Goal: Task Accomplishment & Management: Use online tool/utility

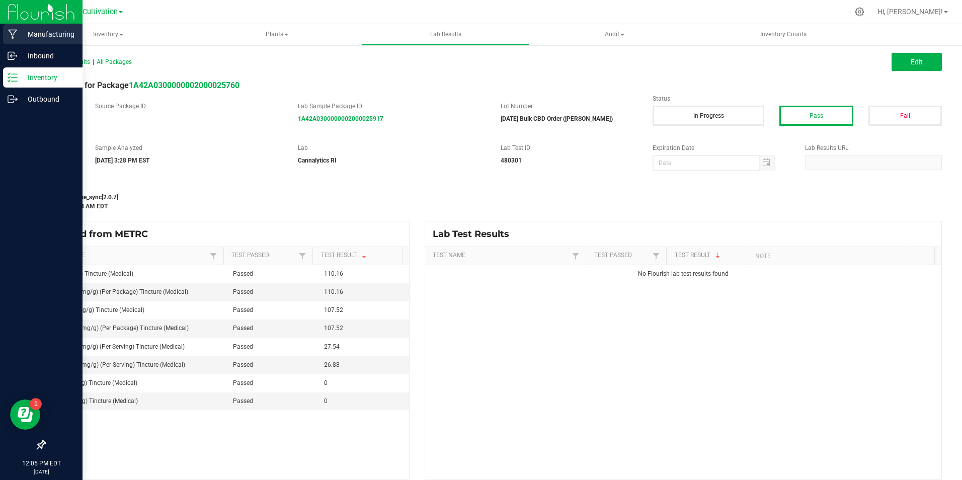
click at [25, 45] on link "Manufacturing" at bounding box center [41, 35] width 83 height 22
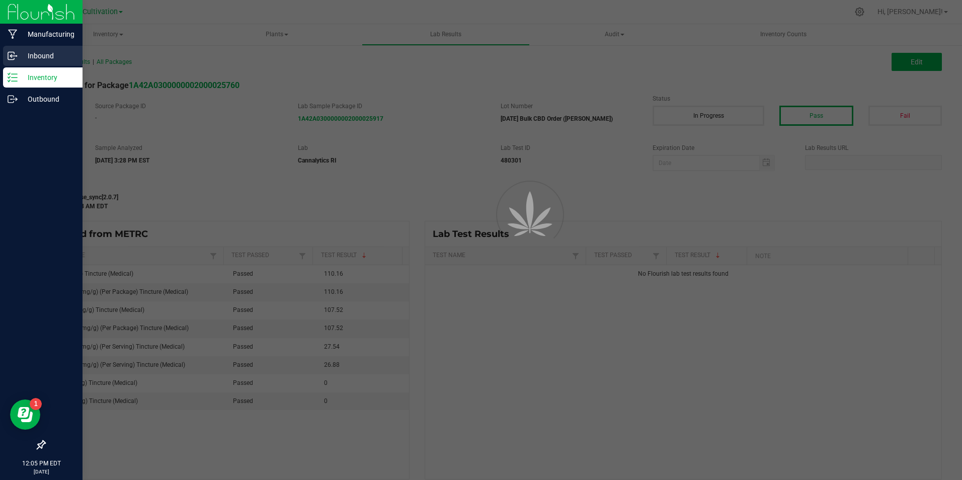
click at [29, 51] on p "Inbound" at bounding box center [48, 56] width 60 height 12
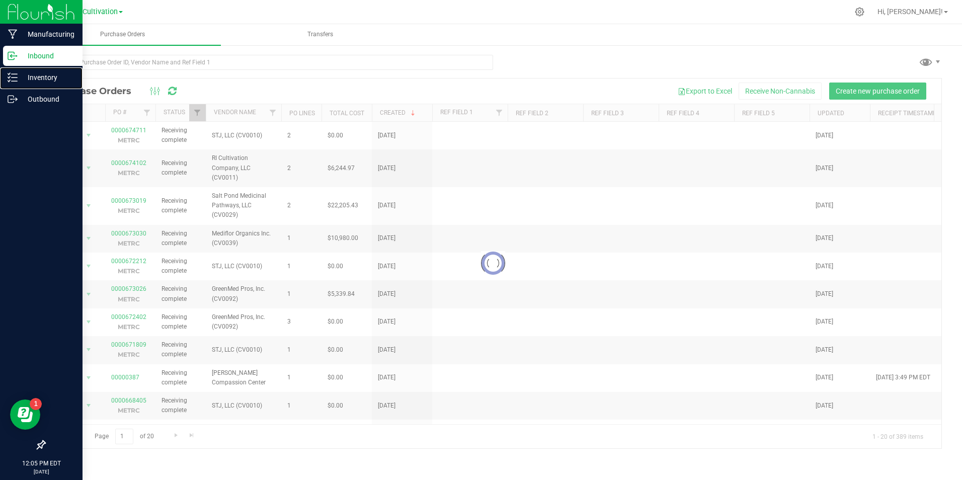
click at [44, 74] on p "Inventory" at bounding box center [48, 77] width 60 height 12
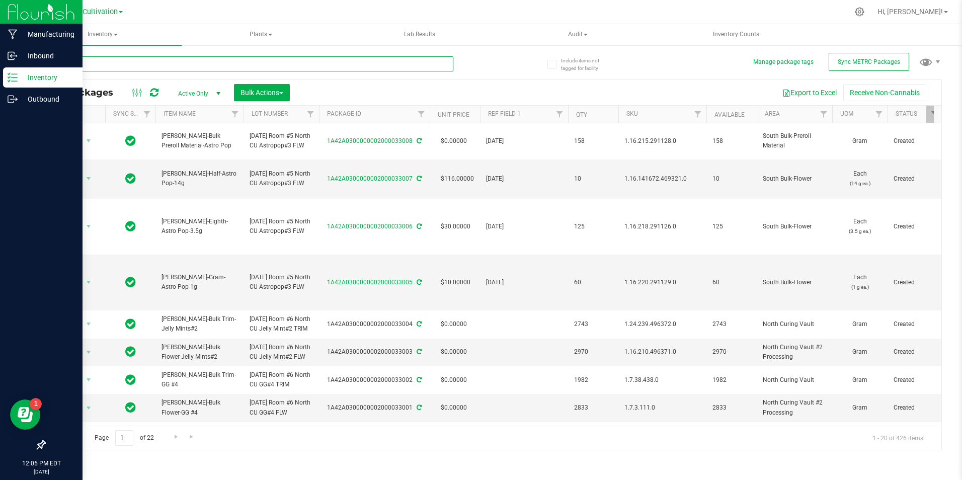
click at [173, 66] on input "text" at bounding box center [248, 63] width 409 height 15
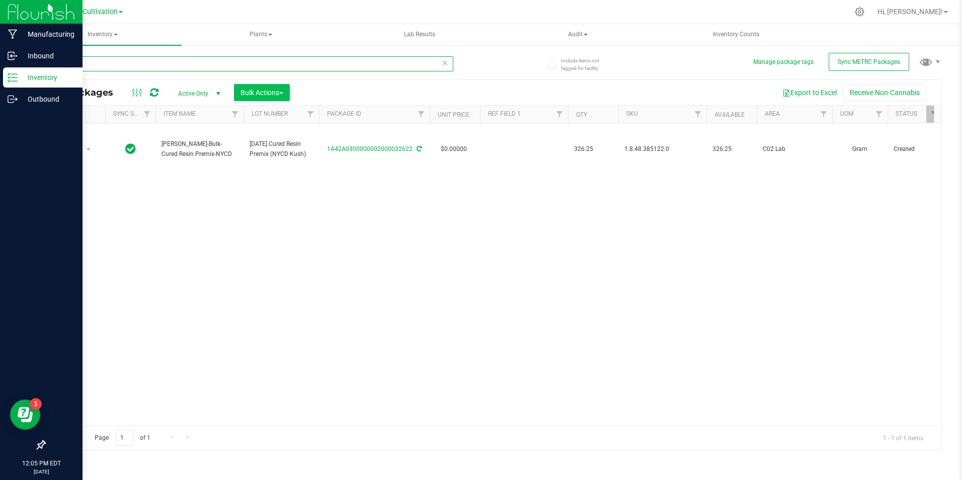
type input "32622"
click at [276, 95] on span "Bulk Actions" at bounding box center [262, 93] width 43 height 8
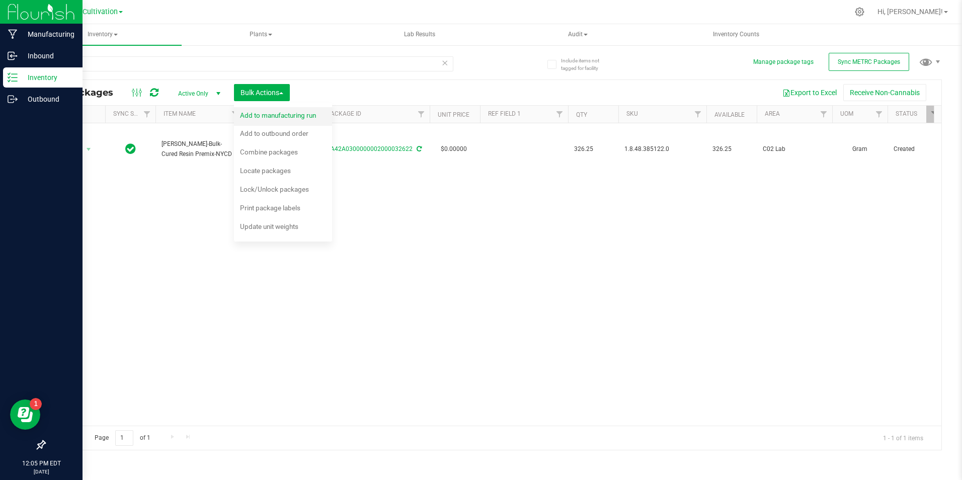
click at [280, 118] on span "Add to manufacturing run" at bounding box center [278, 115] width 76 height 8
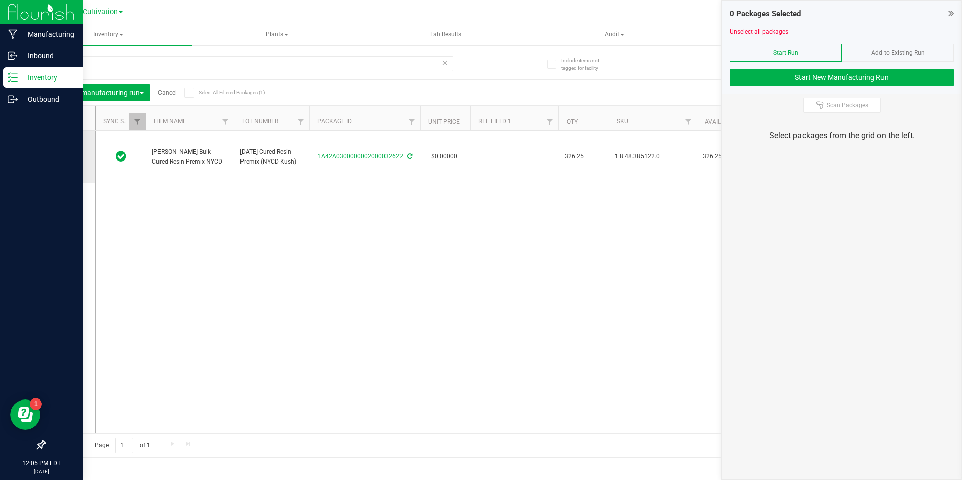
click at [69, 152] on span at bounding box center [68, 157] width 10 height 10
click at [0, 0] on input "checkbox" at bounding box center [0, 0] width 0 height 0
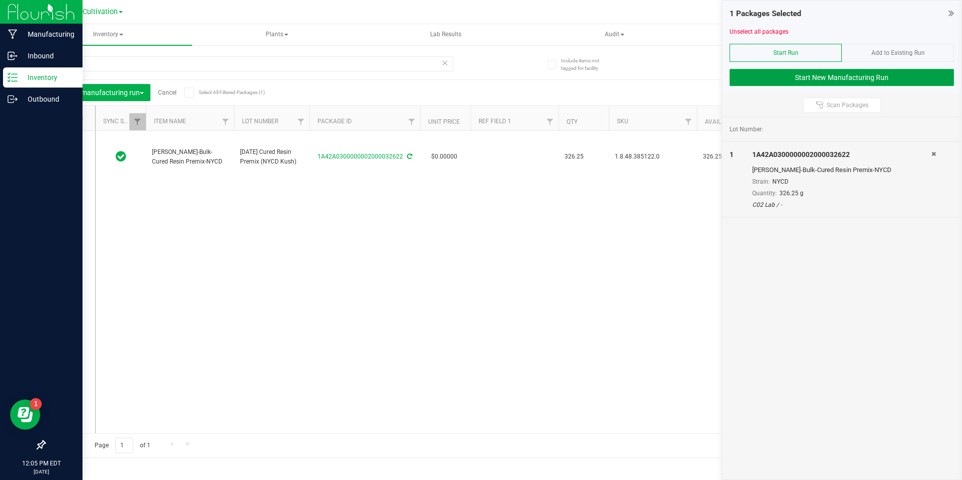
click at [779, 78] on button "Start New Manufacturing Run" at bounding box center [842, 77] width 224 height 17
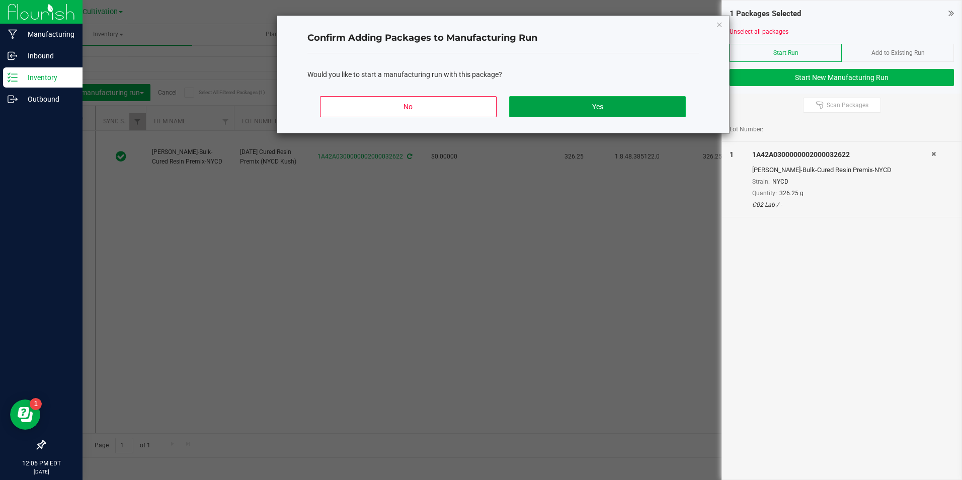
click at [662, 110] on button "Yes" at bounding box center [597, 106] width 176 height 21
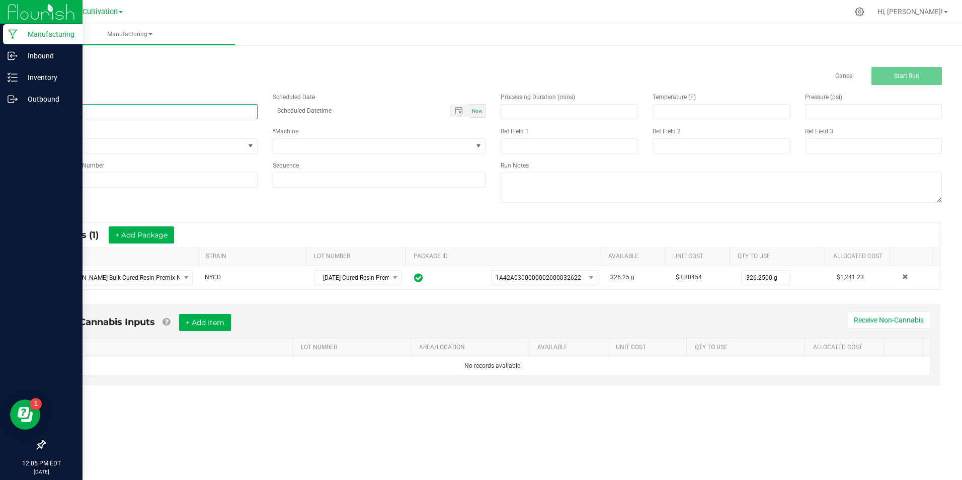
click at [215, 113] on input at bounding box center [150, 111] width 213 height 15
click at [121, 117] on input "[DATE] 0.5g Cartridge Fill (NYCD)" at bounding box center [150, 111] width 213 height 15
click at [121, 113] on input "[DATE] 0.5g Cartridge Fill (NYCD)" at bounding box center [150, 111] width 213 height 15
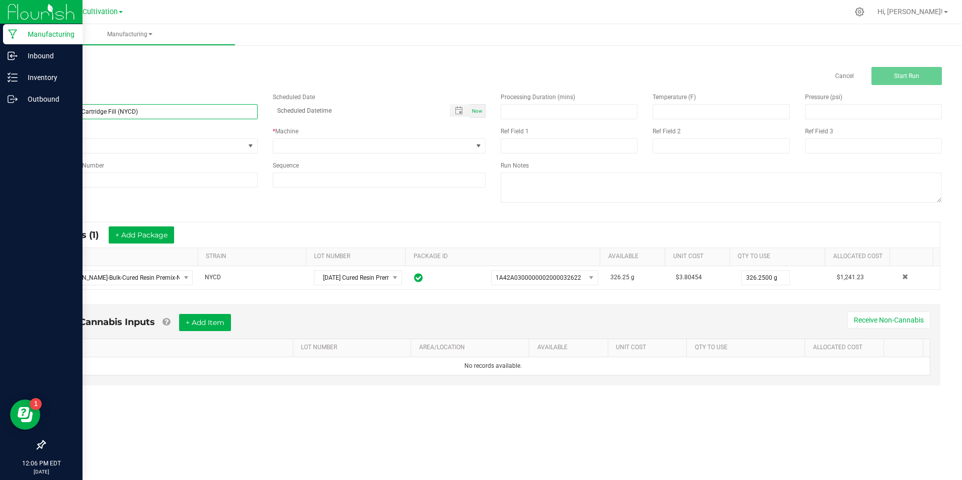
click at [121, 113] on input "[DATE] 0.5g Cartridge Fill (NYCD)" at bounding box center [150, 111] width 213 height 15
type input "[DATE] 0.5g Cartridge Fill (NYCD)"
click at [171, 165] on div "Reference Lot Number" at bounding box center [150, 165] width 213 height 9
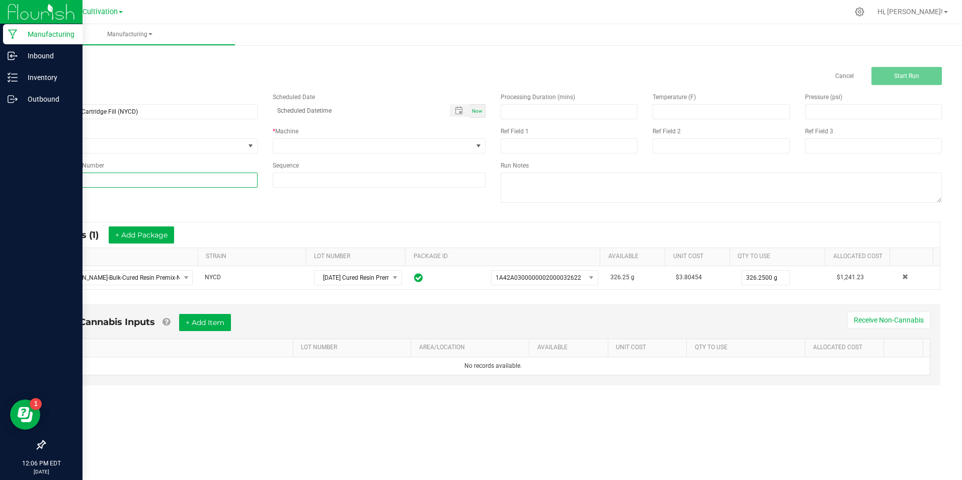
click at [177, 179] on input at bounding box center [150, 180] width 213 height 15
paste input "[DATE] 0.5g Cartridge Fill (NYCD)"
type input "[DATE] 0.5g Cartridge Fill (NYCD)"
click at [304, 141] on span at bounding box center [373, 146] width 200 height 14
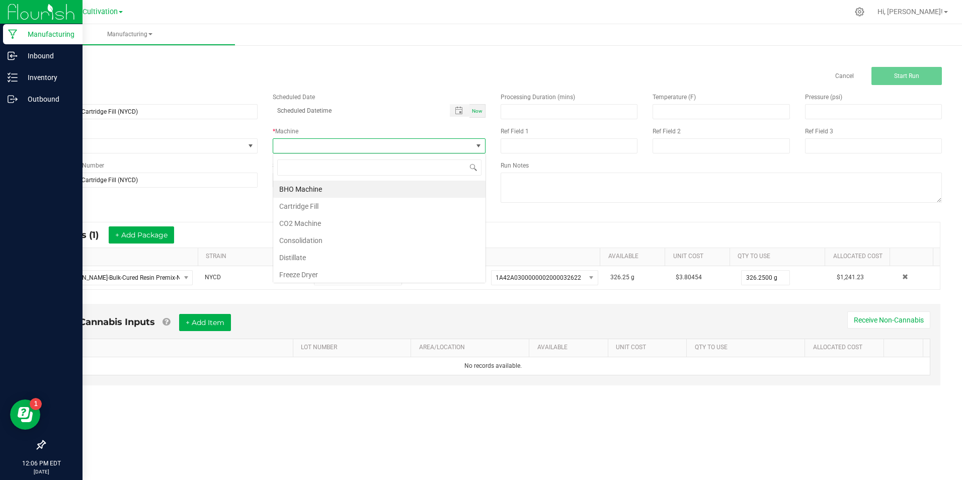
scroll to position [15, 213]
click at [338, 206] on li "Cartridge Fill" at bounding box center [379, 206] width 212 height 17
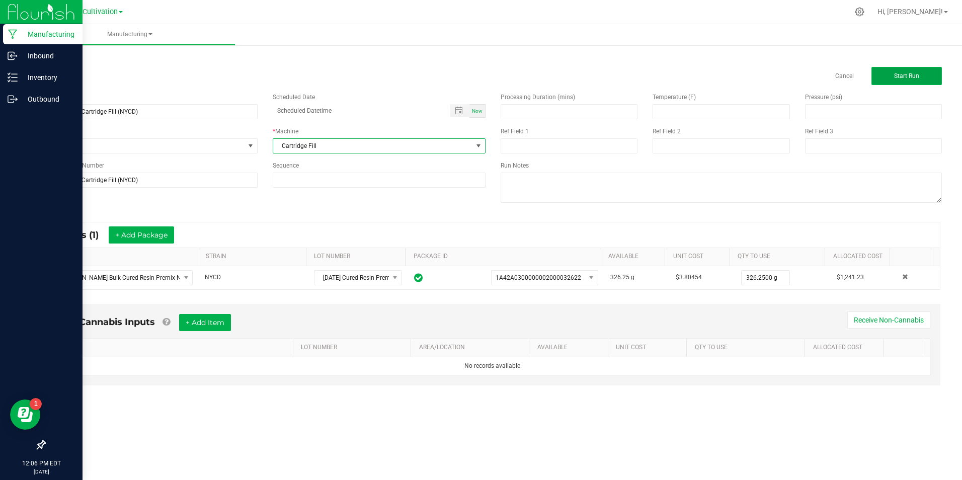
click at [889, 70] on button "Start Run" at bounding box center [907, 76] width 70 height 18
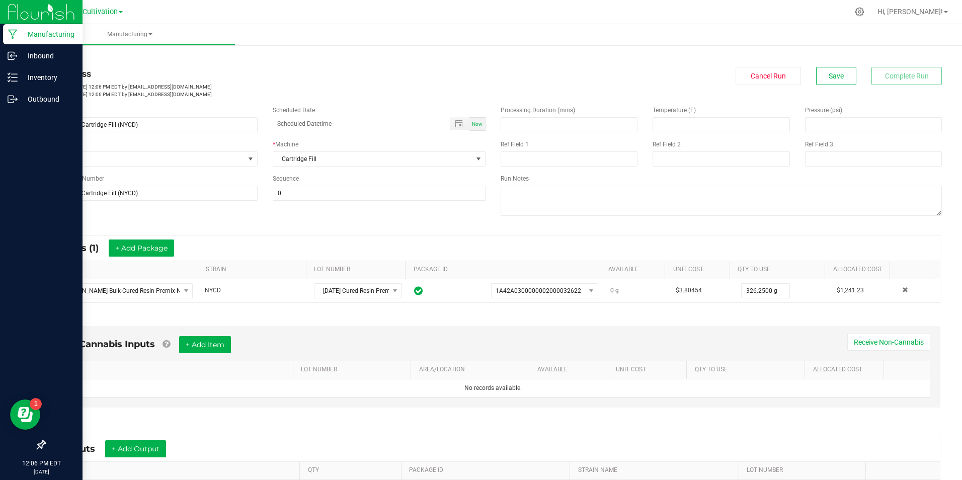
scroll to position [133, 0]
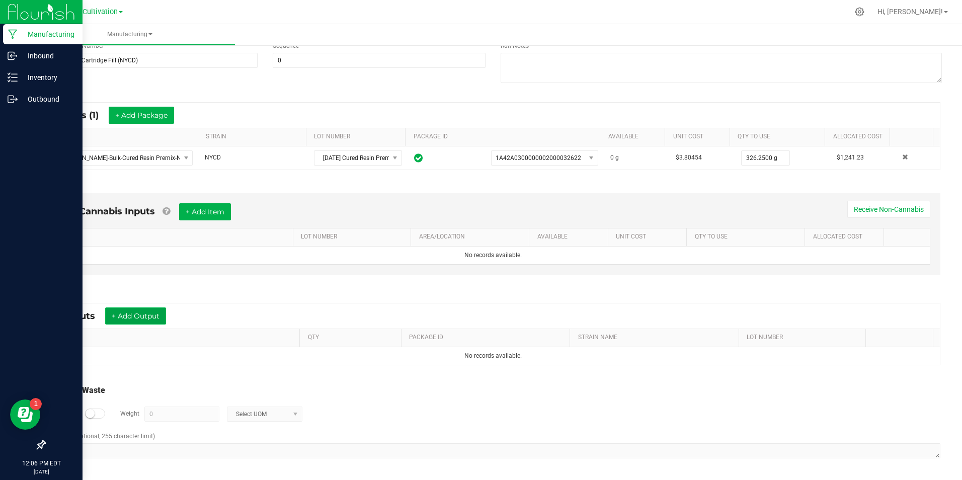
click at [163, 310] on button "+ Add Output" at bounding box center [135, 315] width 61 height 17
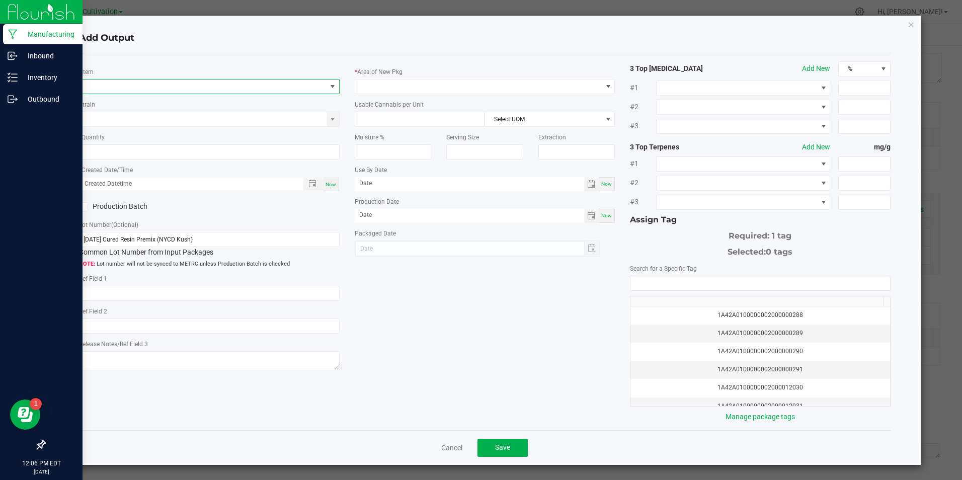
click at [172, 85] on span "NO DATA FOUND" at bounding box center [203, 87] width 247 height 14
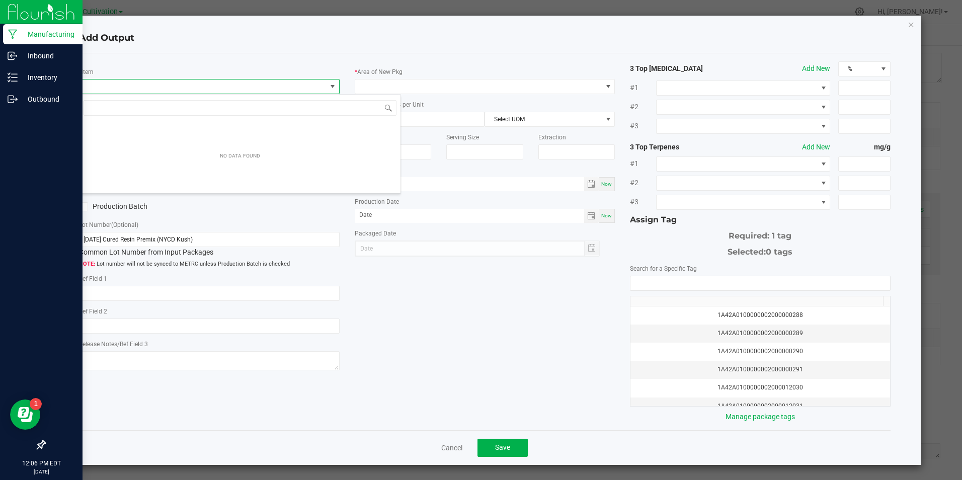
scroll to position [15, 258]
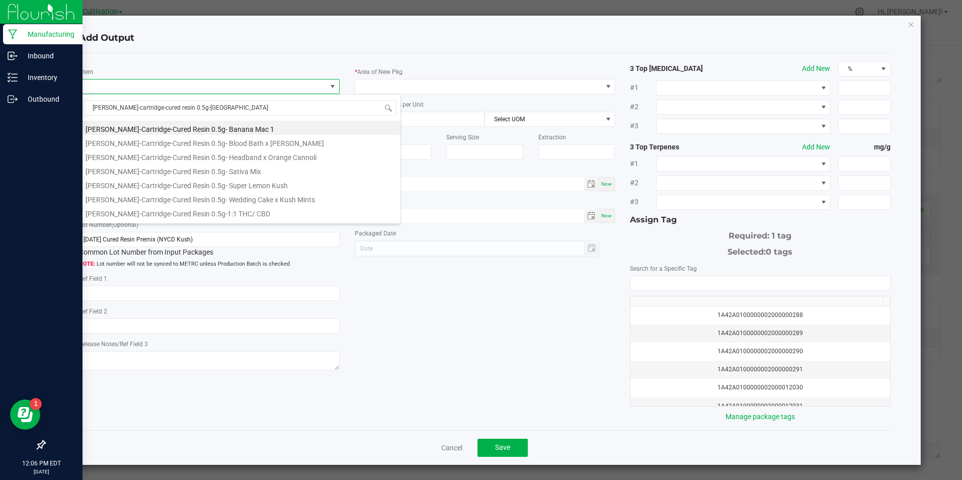
type input "slater-cartridge-cured resin 0.5g-nyc"
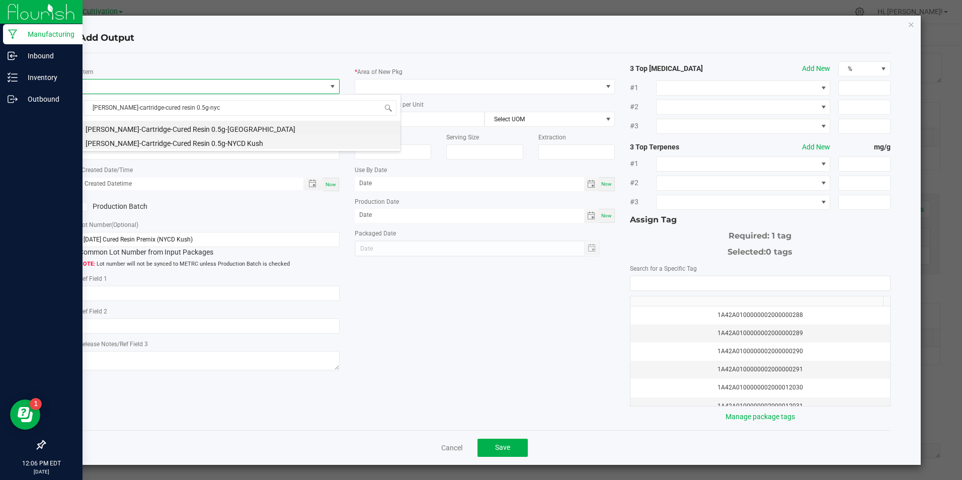
click at [199, 135] on li "Slater-Cartridge-Cured Resin 0.5g-NYCD Kush" at bounding box center [240, 142] width 321 height 14
type input "0 ea"
type input "1.6"
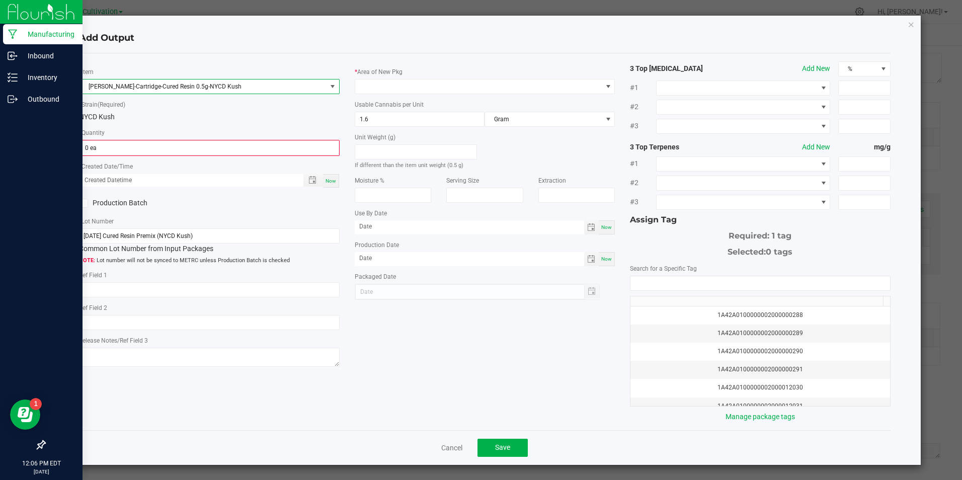
click at [212, 83] on span "Slater-Cartridge-Cured Resin 0.5g-NYCD Kush" at bounding box center [203, 87] width 247 height 14
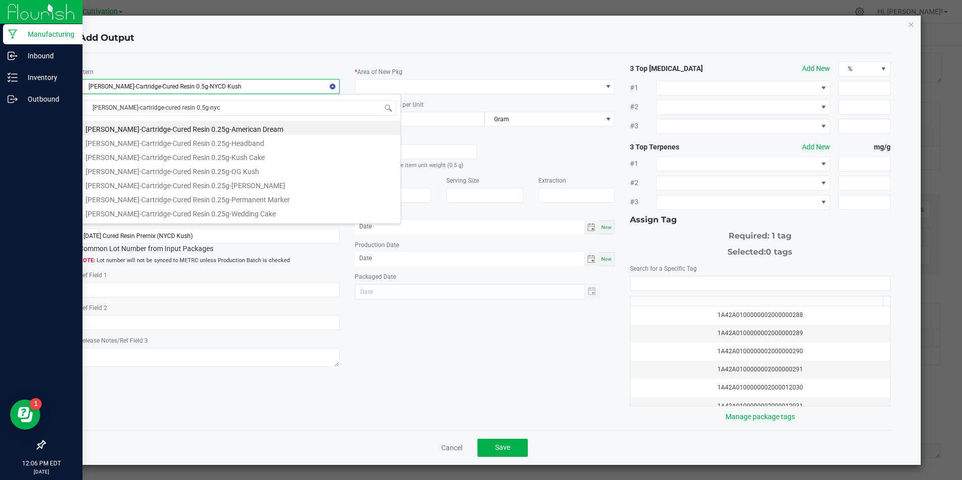
type input "slater-cartridge-cured resin 0.5g-nycd"
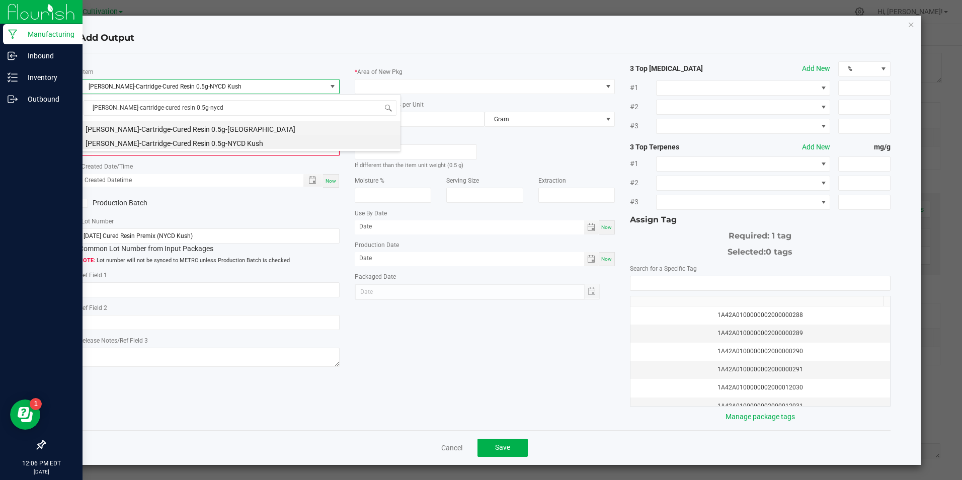
click at [208, 121] on li "Slater-Cartridge-Cured Resin 0.5g-NYCD" at bounding box center [240, 128] width 321 height 14
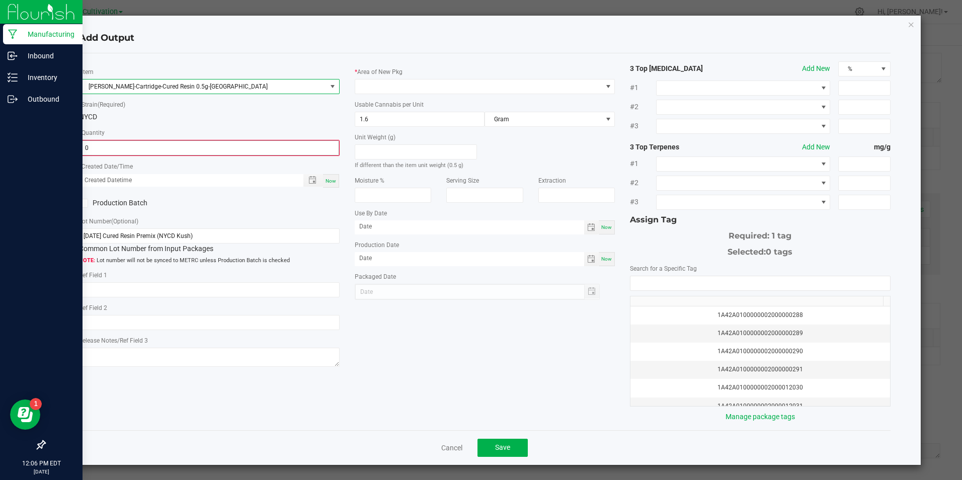
click at [193, 148] on input "0" at bounding box center [209, 148] width 258 height 14
type input "595 ea"
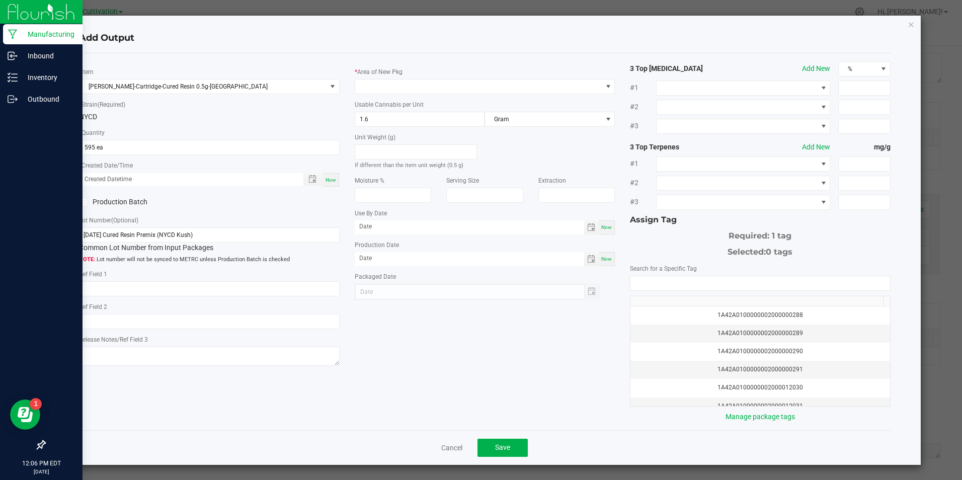
click at [332, 185] on div "Now" at bounding box center [331, 180] width 16 height 14
type input "08/22/2025 12:06 PM"
type input "[DATE]"
click at [587, 260] on span "Toggle calendar" at bounding box center [591, 259] width 8 height 8
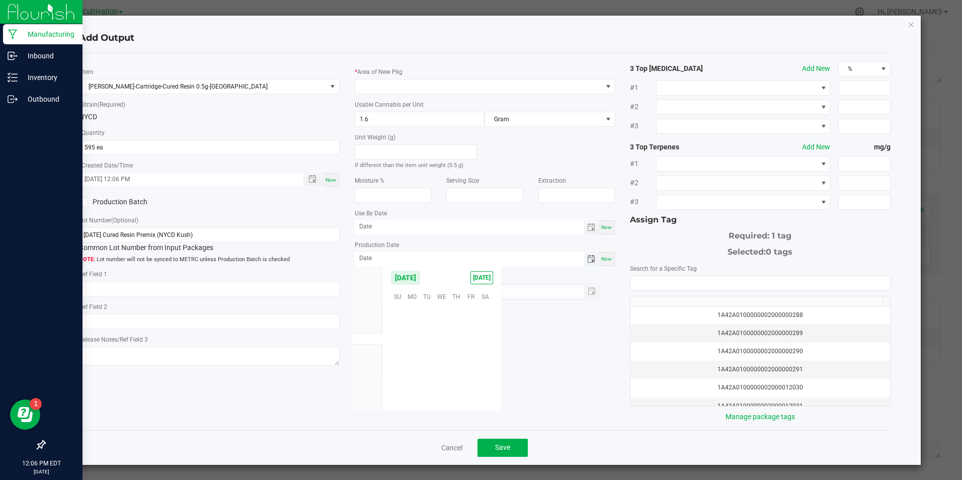
scroll to position [163082, 0]
click at [447, 344] on span "13" at bounding box center [441, 343] width 15 height 16
type input "08/13/2025"
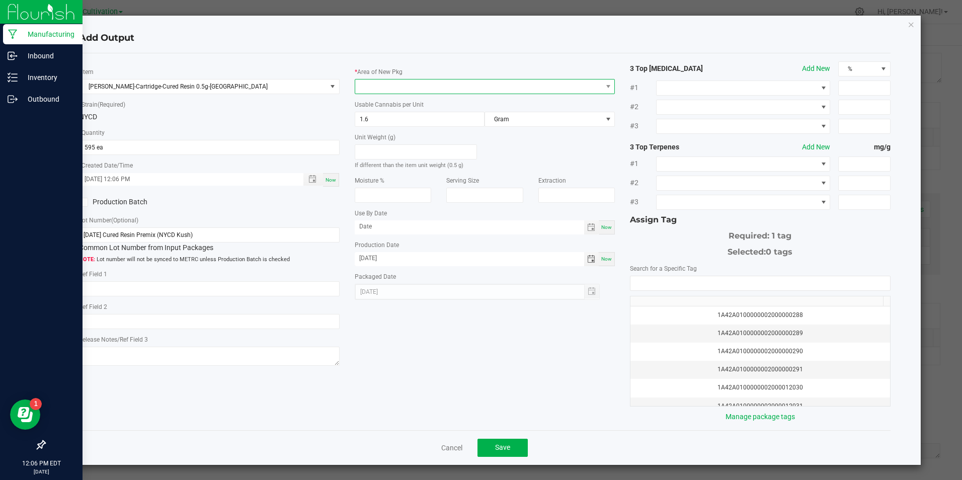
click at [468, 88] on span at bounding box center [478, 87] width 247 height 14
click at [468, 87] on span at bounding box center [478, 87] width 247 height 14
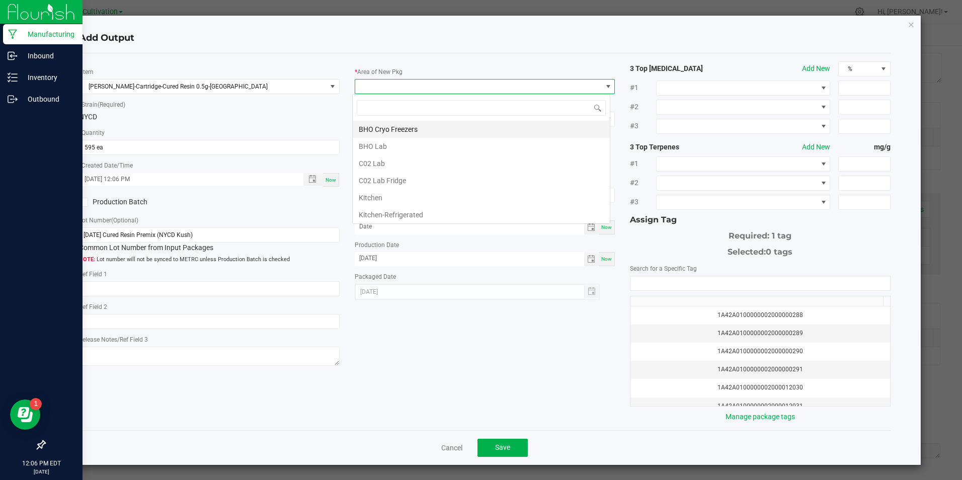
scroll to position [15, 258]
click at [438, 166] on li "C02 Lab" at bounding box center [481, 163] width 257 height 17
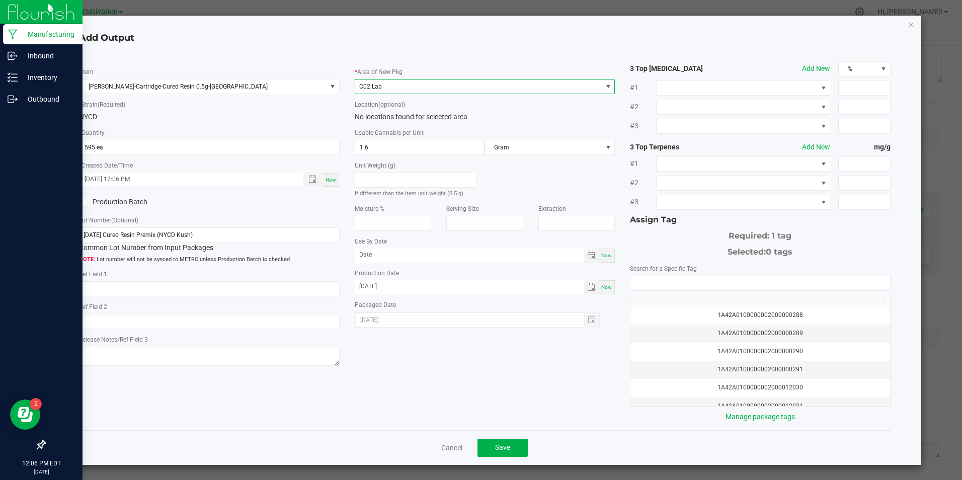
click at [453, 82] on span "C02 Lab" at bounding box center [478, 87] width 247 height 14
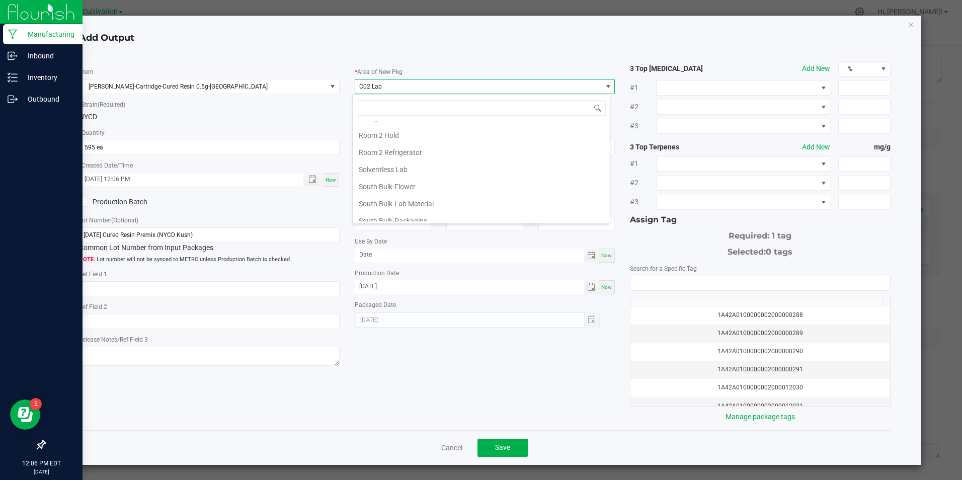
scroll to position [352, 0]
click at [458, 172] on li "South Bulk-Packaging" at bounding box center [481, 170] width 257 height 17
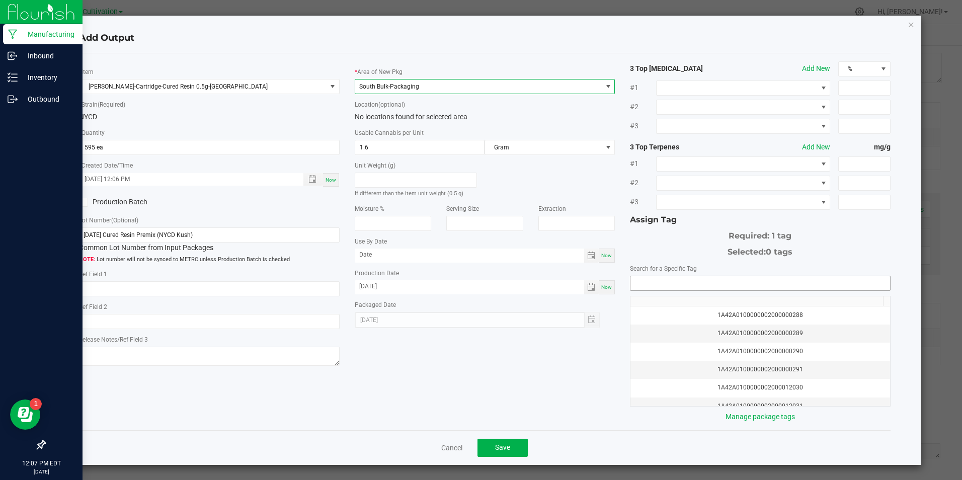
click at [657, 285] on input "NO DATA FOUND" at bounding box center [759, 283] width 259 height 14
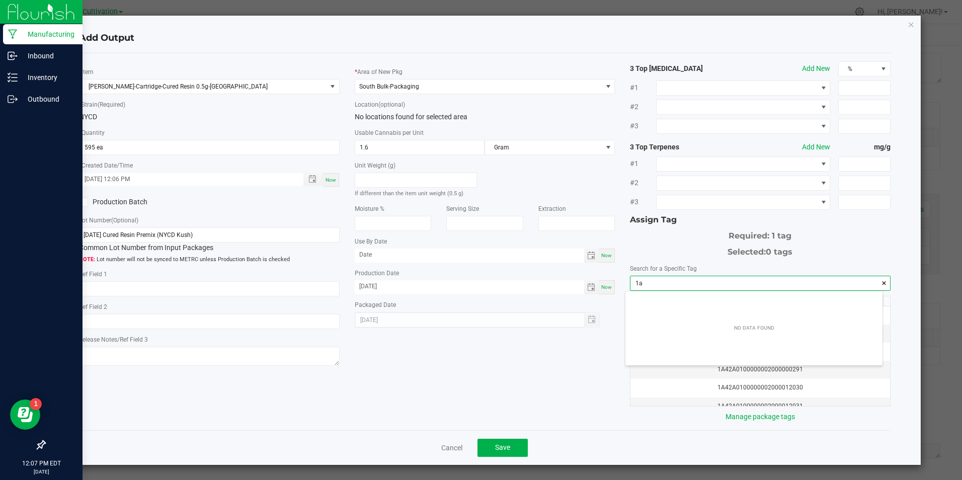
scroll to position [14, 257]
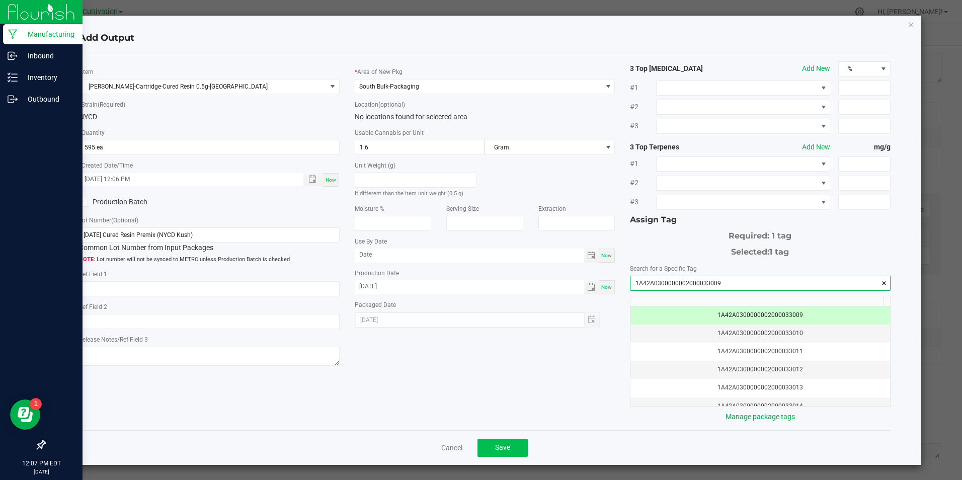
type input "1A42A0300000002000033009"
click at [512, 444] on button "Save" at bounding box center [503, 448] width 50 height 18
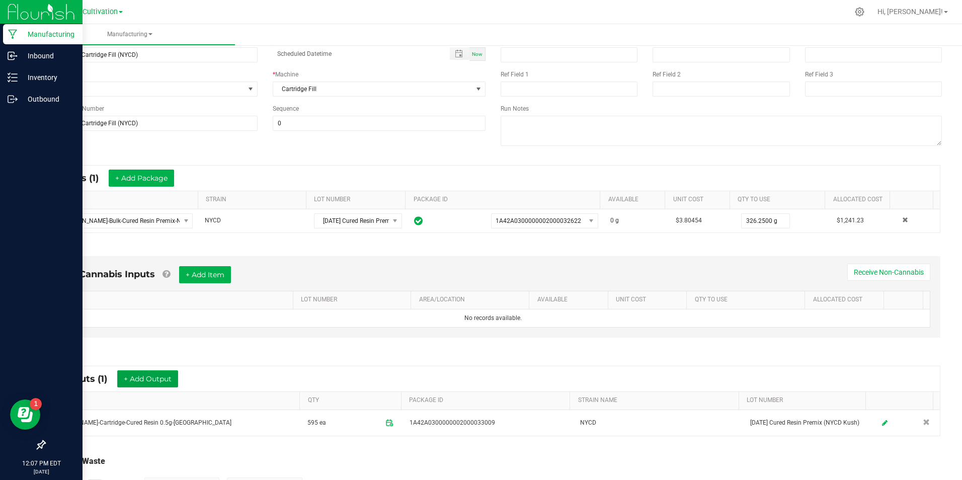
scroll to position [0, 0]
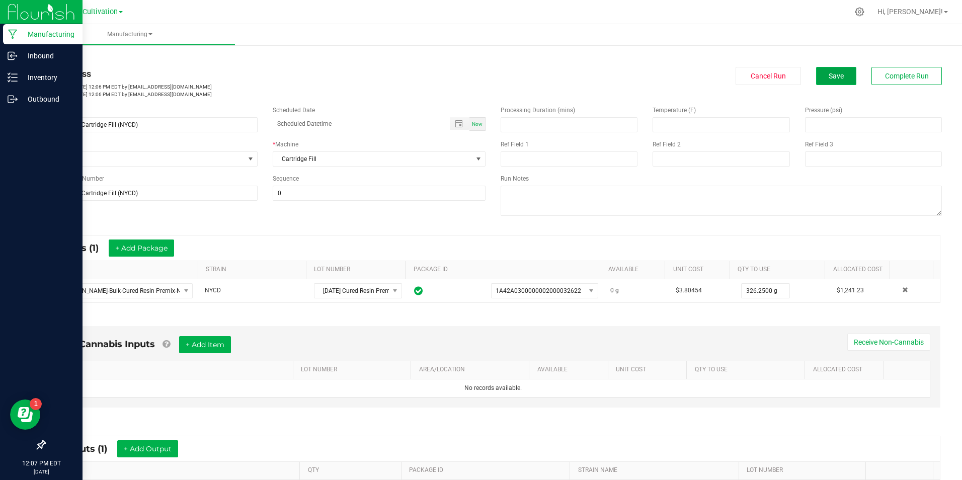
click at [816, 80] on button "Save" at bounding box center [836, 76] width 40 height 18
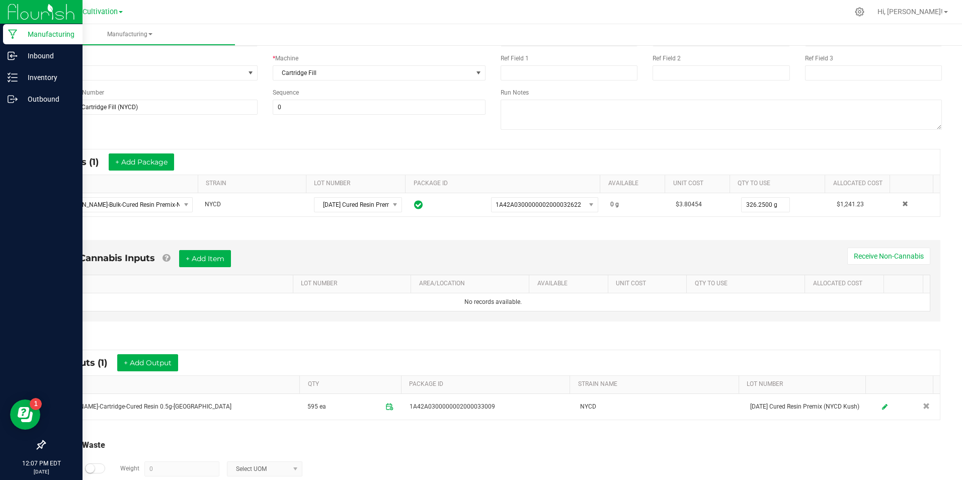
scroll to position [141, 0]
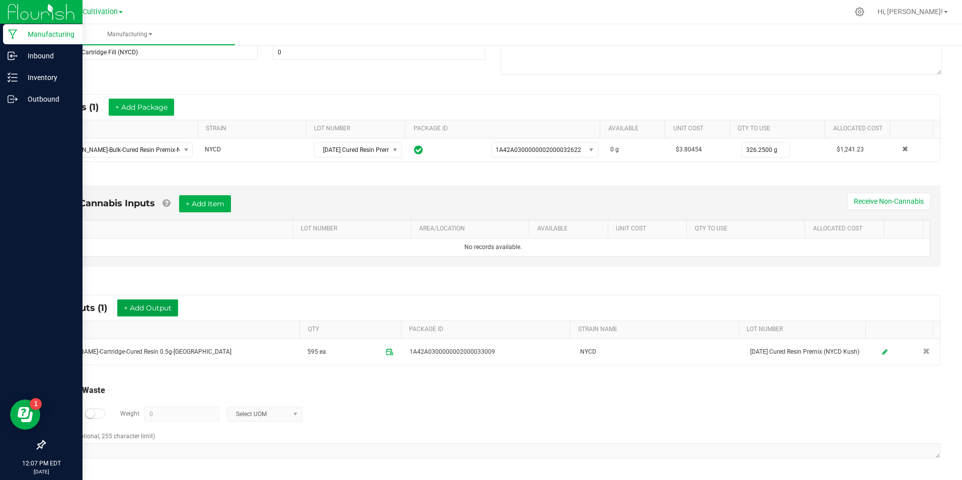
click at [168, 313] on button "+ Add Output" at bounding box center [147, 307] width 61 height 17
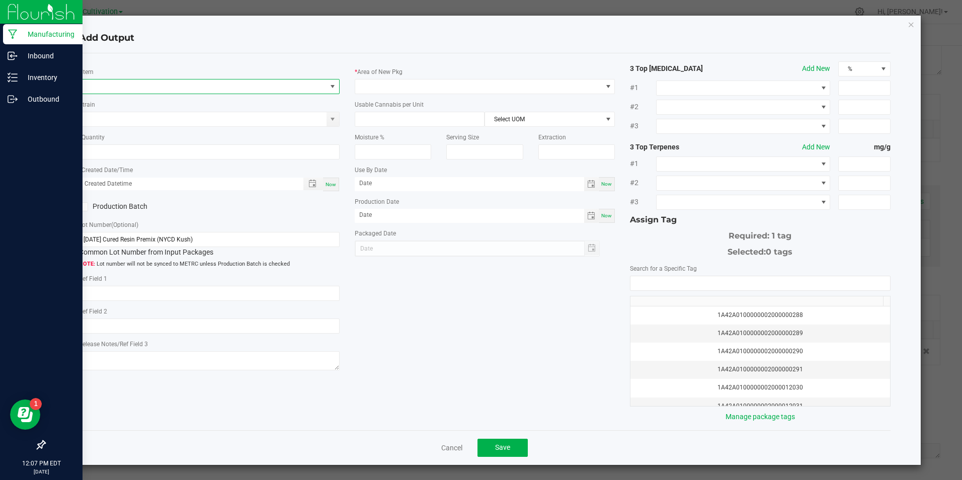
click at [154, 86] on span "NO DATA FOUND" at bounding box center [203, 87] width 247 height 14
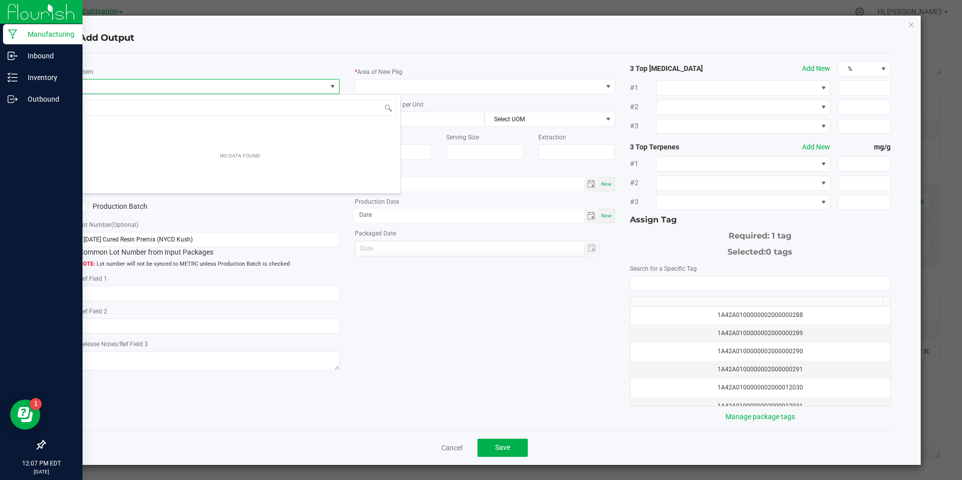
scroll to position [15, 258]
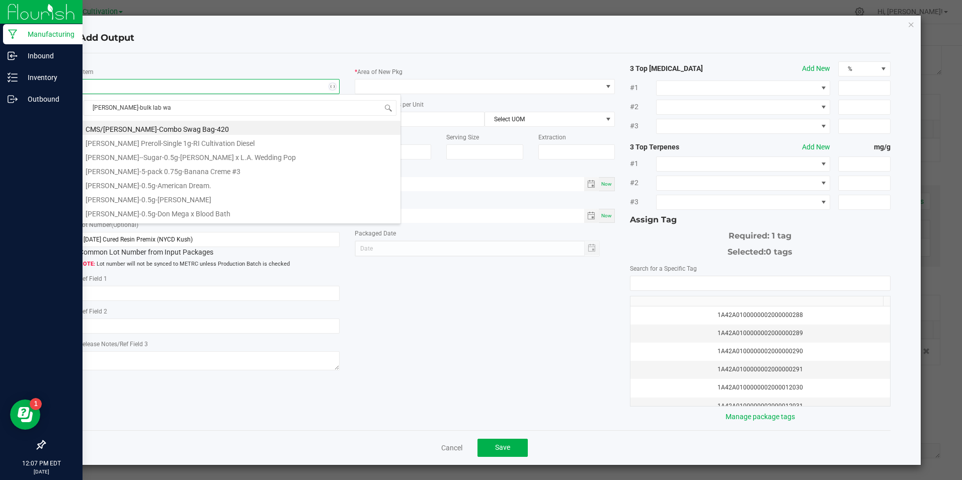
type input "slater-bulk lab was"
click at [174, 161] on li "Slater-Bulk Lab Waste-BHO-Reclaim" at bounding box center [240, 156] width 321 height 14
type input "0.0000 g"
type input "1"
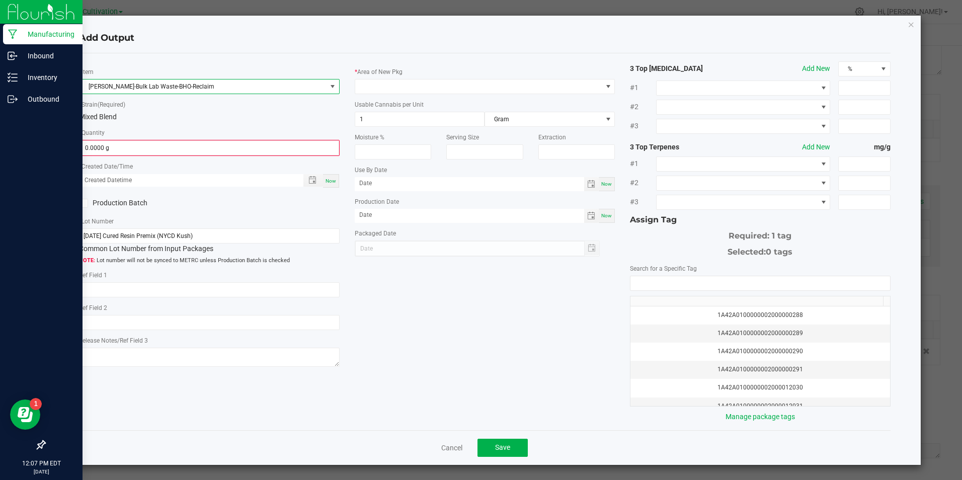
click at [174, 161] on div "* Created Date/Time Now" at bounding box center [209, 174] width 260 height 27
click at [173, 150] on input "0" at bounding box center [209, 148] width 258 height 14
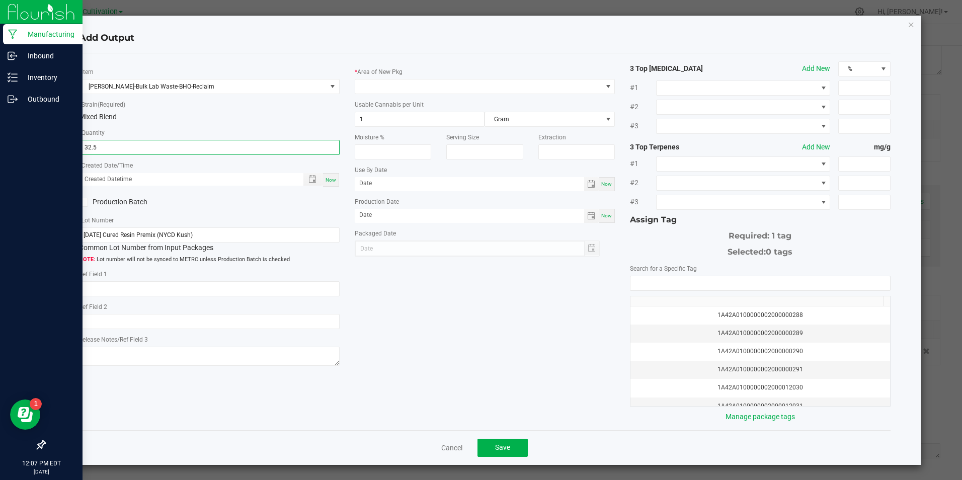
type input "32.5000 g"
click at [326, 180] on span "Now" at bounding box center [331, 180] width 11 height 6
type input "08/22/2025 12:07 PM"
type input "[DATE]"
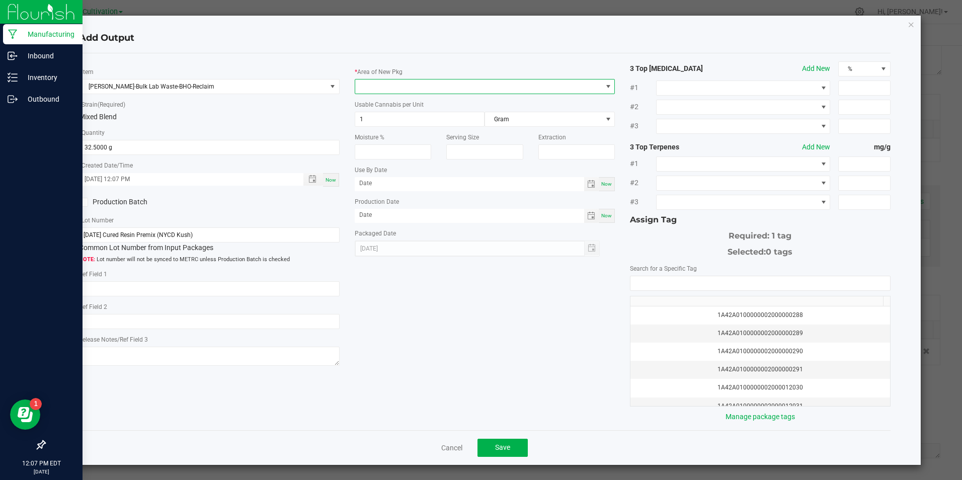
click at [516, 86] on span at bounding box center [478, 87] width 247 height 14
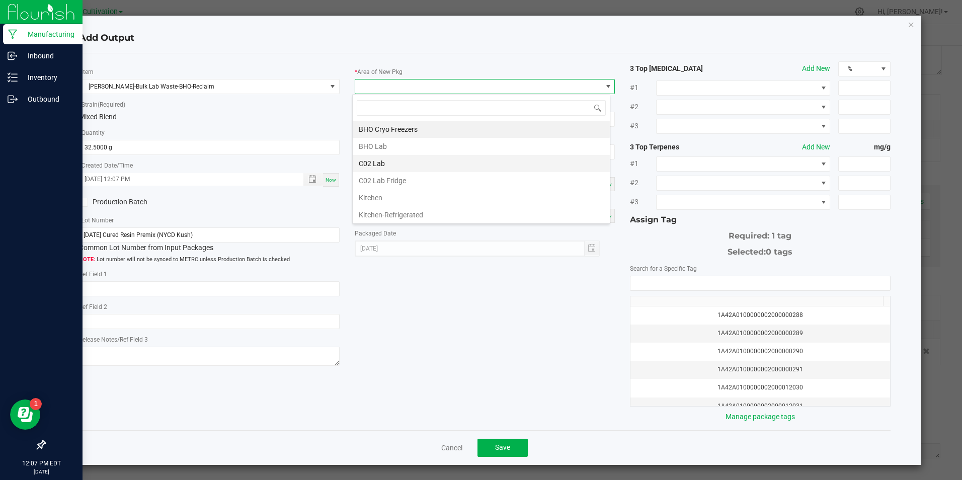
click at [410, 158] on li "C02 Lab" at bounding box center [481, 163] width 257 height 17
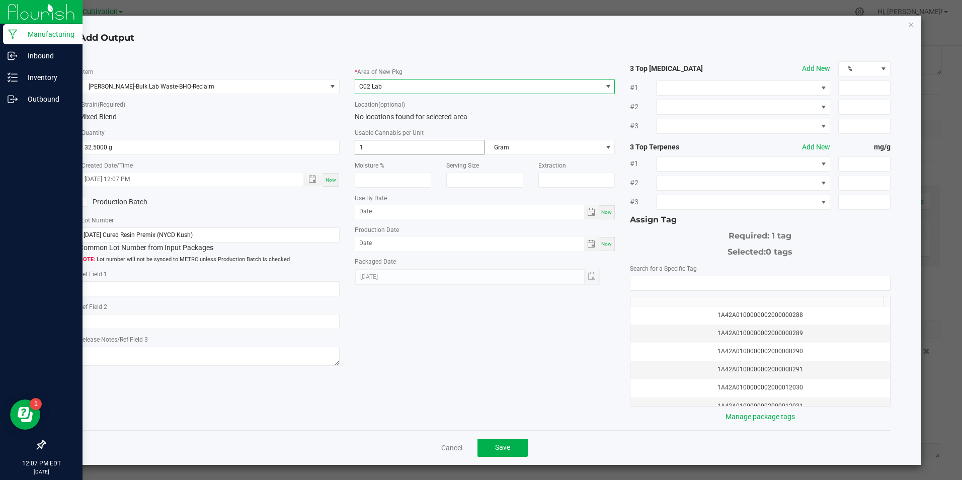
click at [405, 143] on input "1" at bounding box center [419, 147] width 129 height 14
type input "3.3"
click at [600, 240] on div "Now" at bounding box center [607, 244] width 16 height 14
type input "[DATE]"
click at [641, 284] on input "NO DATA FOUND" at bounding box center [759, 283] width 259 height 14
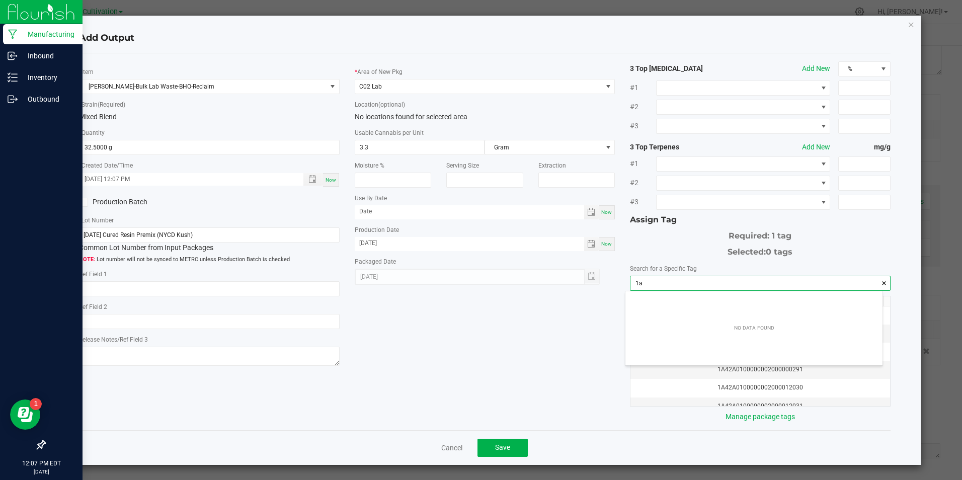
scroll to position [14, 257]
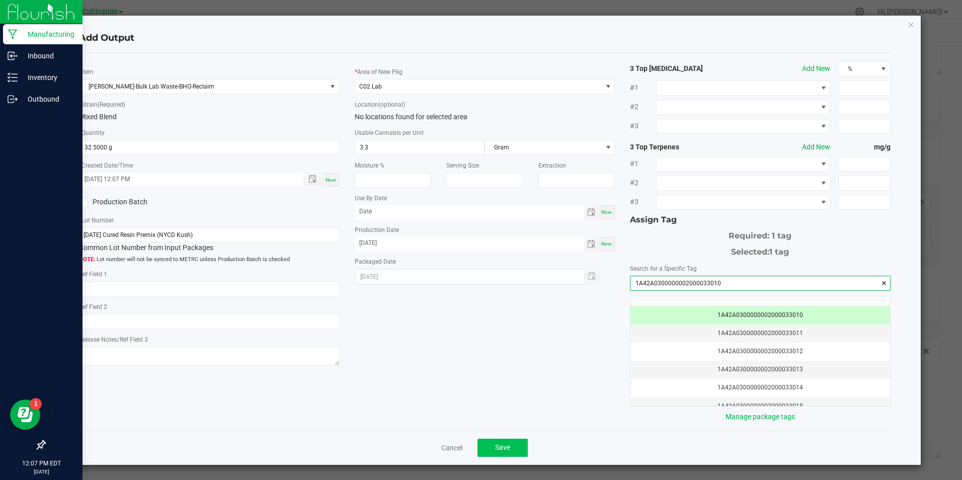
type input "1A42A0300000002000033010"
click at [516, 441] on button "Save" at bounding box center [503, 448] width 50 height 18
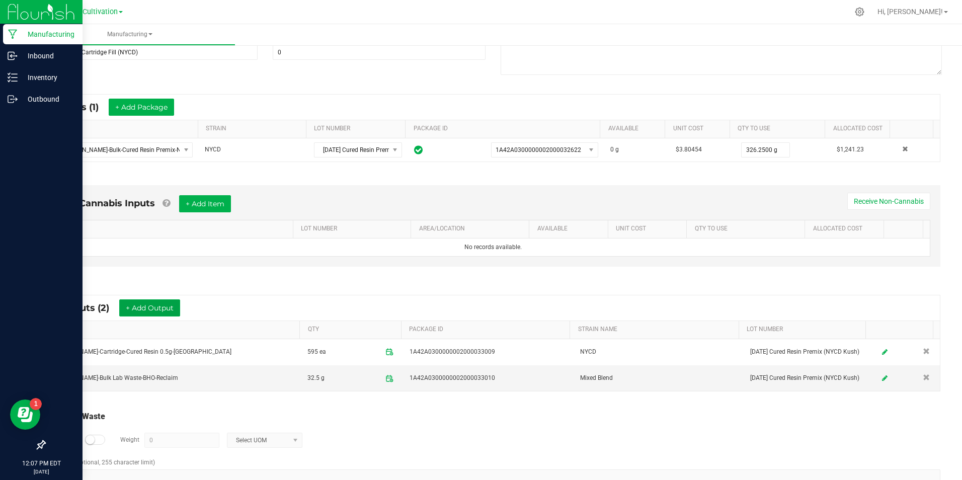
scroll to position [0, 0]
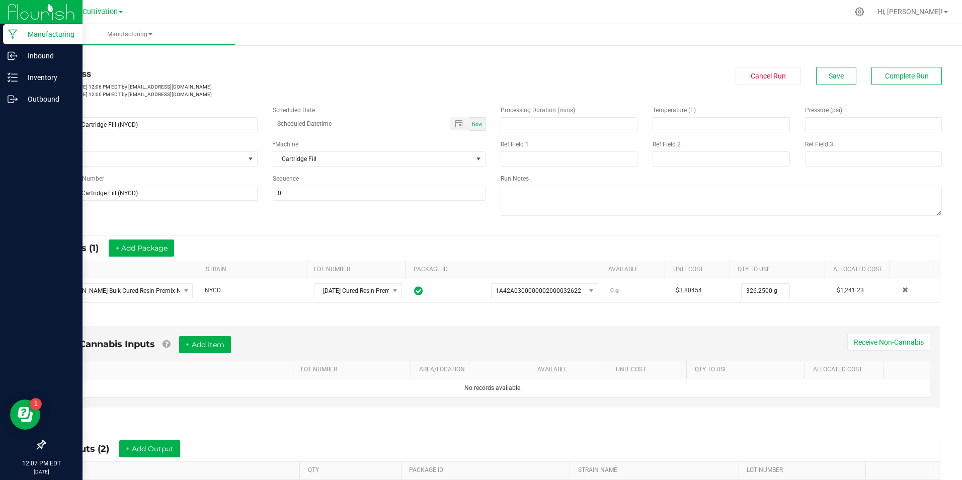
drag, startPoint x: 833, startPoint y: 89, endPoint x: 837, endPoint y: 73, distance: 15.5
click at [833, 89] on div "In Progress Started: Aug 22, 2025 12:06 PM EDT by saponik@slatercenter.com Modi…" at bounding box center [493, 82] width 913 height 31
click at [837, 73] on button "Save" at bounding box center [836, 76] width 40 height 18
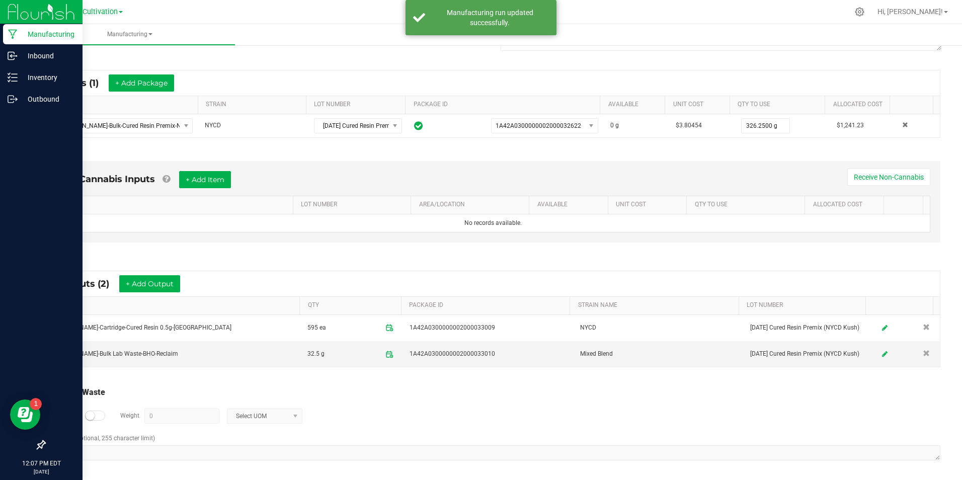
scroll to position [167, 0]
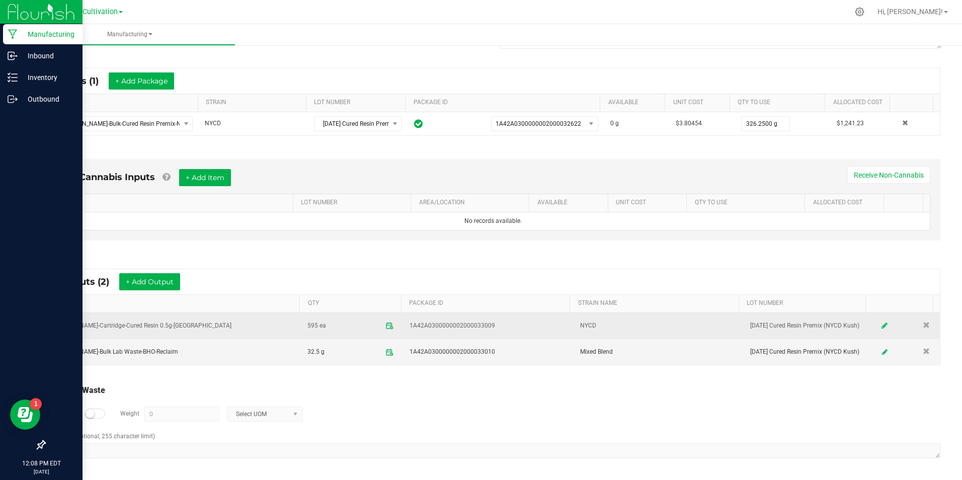
click at [882, 325] on icon at bounding box center [885, 325] width 6 height 7
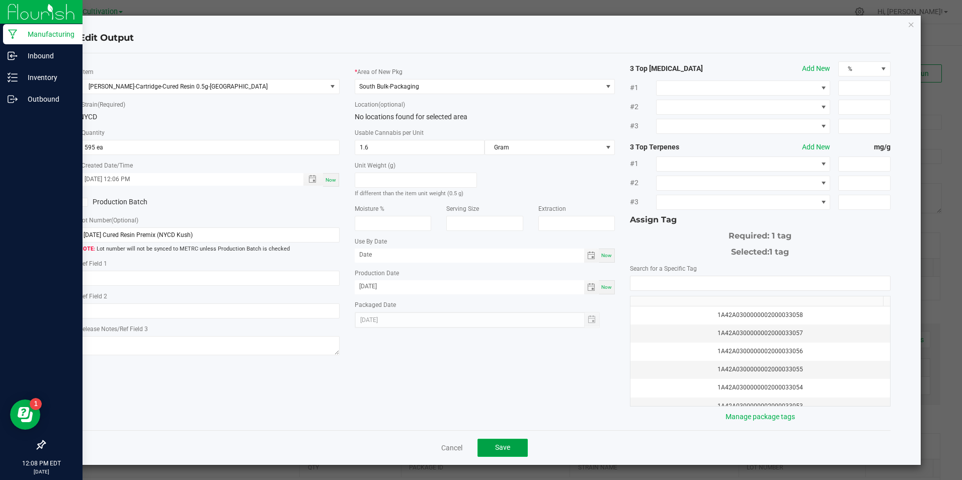
click at [503, 447] on span "Save" at bounding box center [502, 447] width 15 height 8
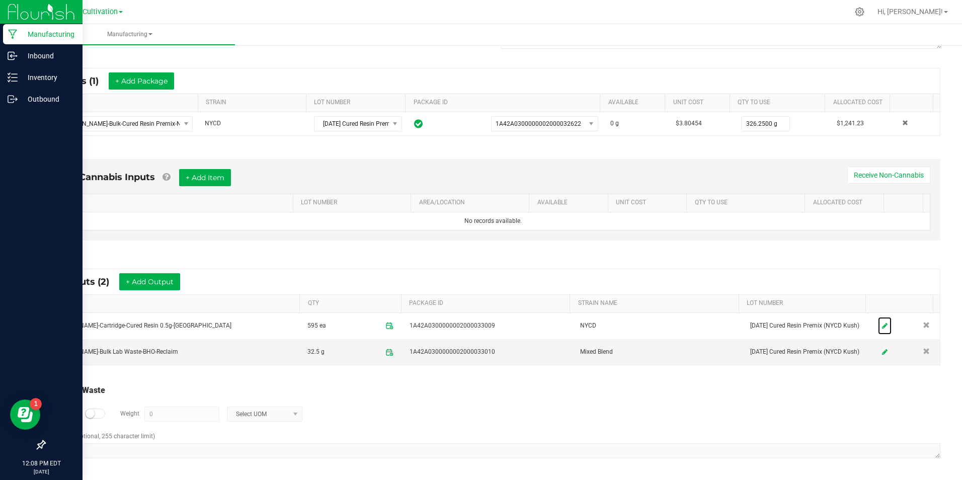
scroll to position [0, 0]
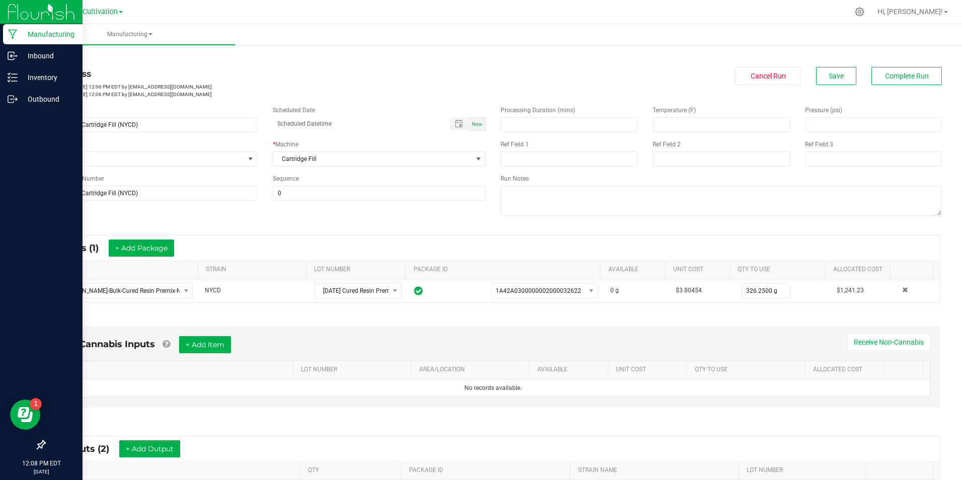
click at [901, 90] on div "In Progress Started: Aug 22, 2025 12:06 PM EDT by saponik@slatercenter.com Modi…" at bounding box center [493, 82] width 913 height 31
click at [904, 79] on span "Complete Run" at bounding box center [907, 76] width 44 height 8
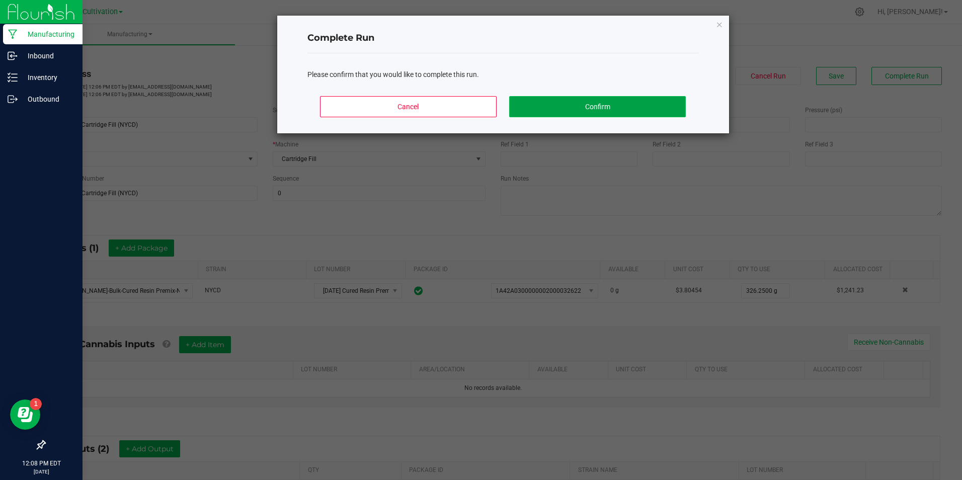
click at [584, 108] on button "Confirm" at bounding box center [597, 106] width 176 height 21
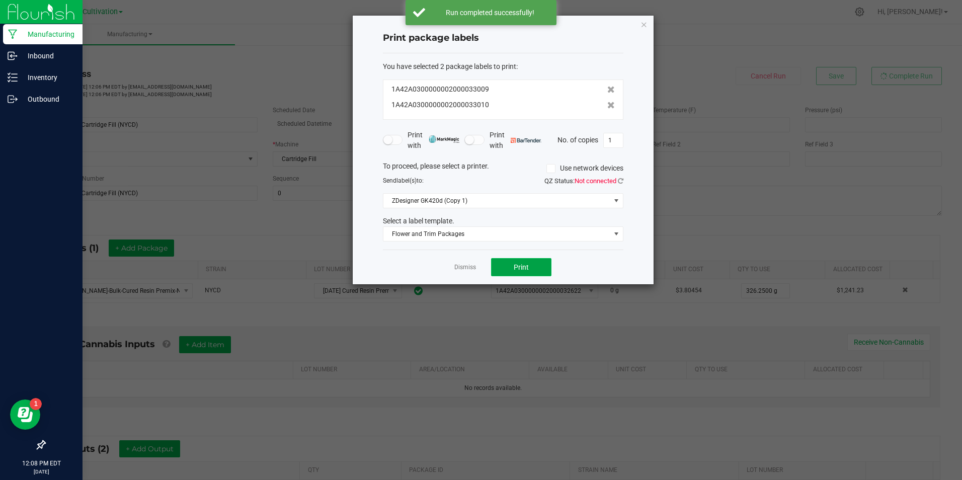
click at [521, 268] on span "Print" at bounding box center [521, 267] width 15 height 8
click at [527, 266] on span "Print" at bounding box center [521, 267] width 15 height 8
click at [607, 107] on icon at bounding box center [611, 105] width 8 height 7
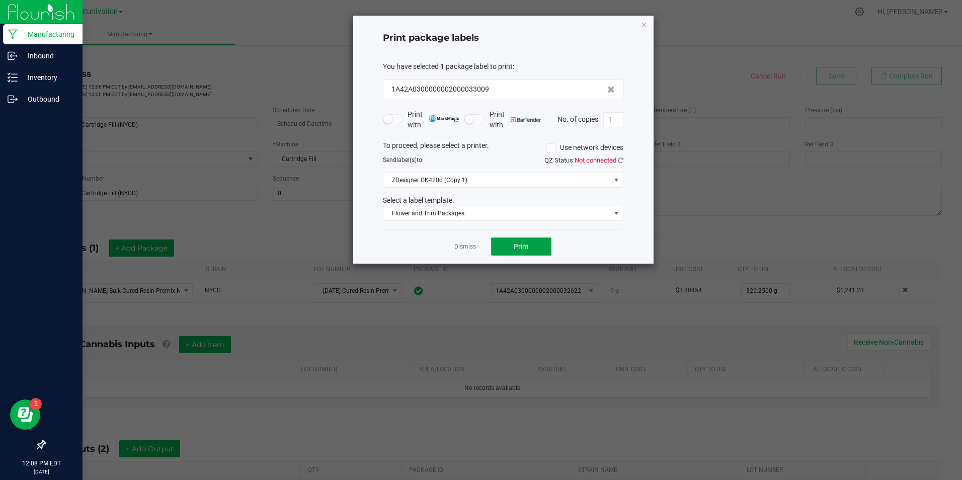
click at [532, 252] on button "Print" at bounding box center [521, 247] width 60 height 18
click at [532, 251] on button "Print" at bounding box center [521, 247] width 60 height 18
click at [459, 248] on link "Dismiss" at bounding box center [465, 247] width 22 height 9
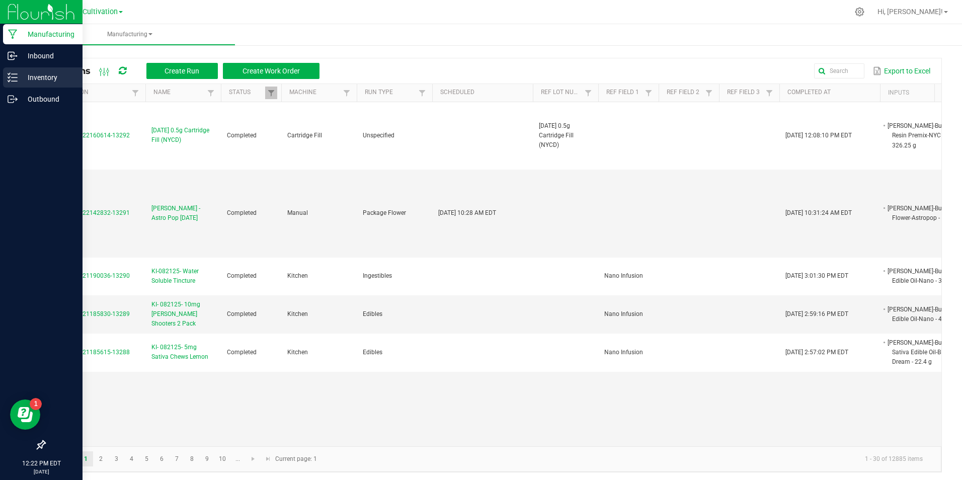
click at [21, 81] on p "Inventory" at bounding box center [48, 77] width 60 height 12
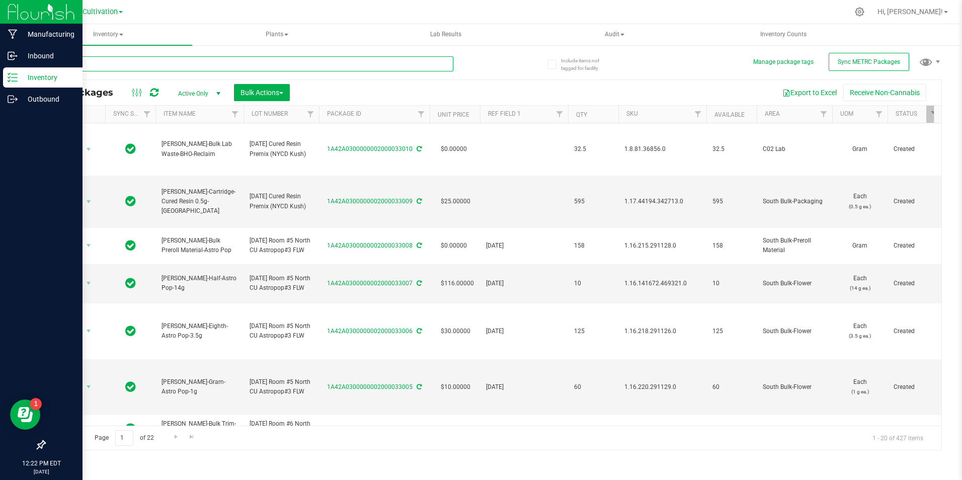
click at [117, 65] on input "text" at bounding box center [248, 63] width 409 height 15
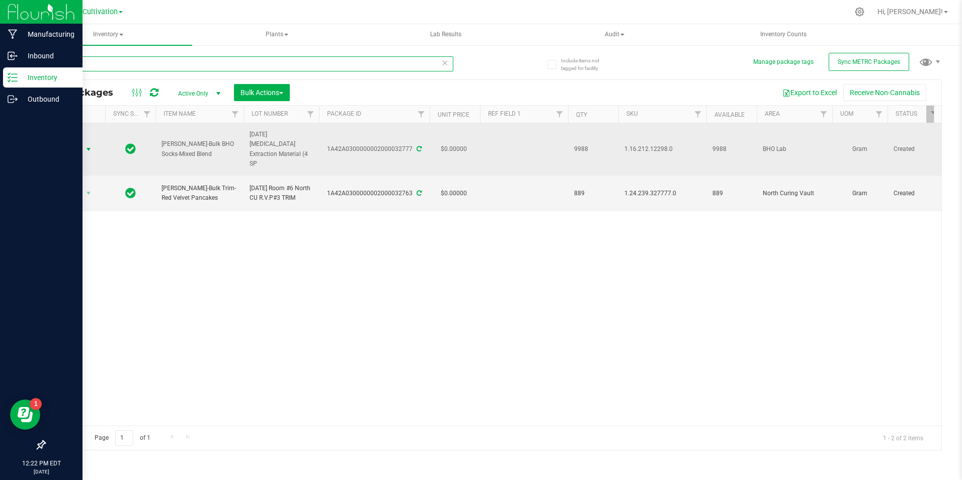
type input "32777"
click at [80, 155] on span "Action" at bounding box center [68, 149] width 27 height 14
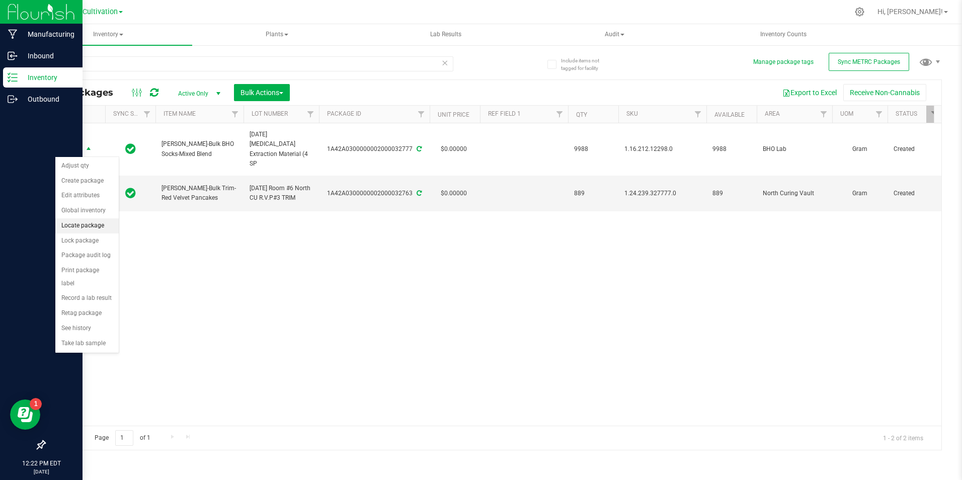
click at [71, 230] on li "Locate package" at bounding box center [86, 225] width 63 height 15
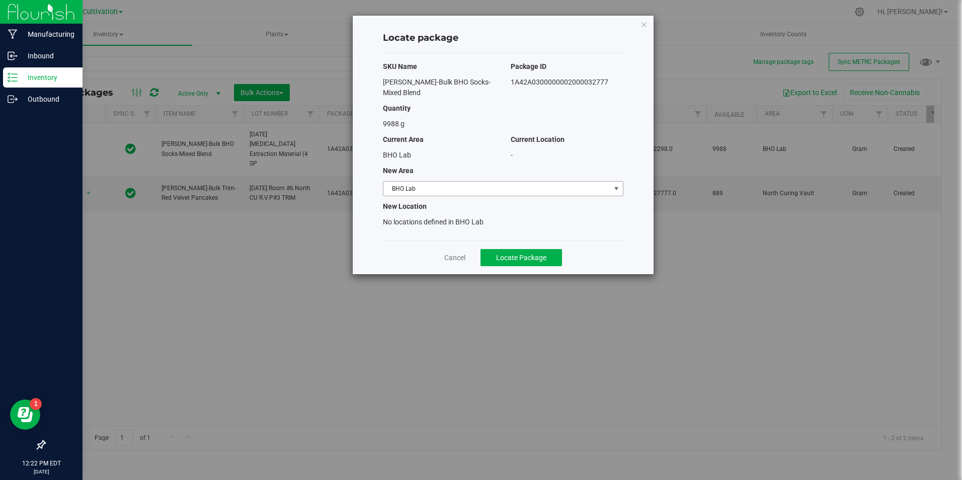
click at [437, 182] on span "BHO Lab" at bounding box center [496, 189] width 227 height 14
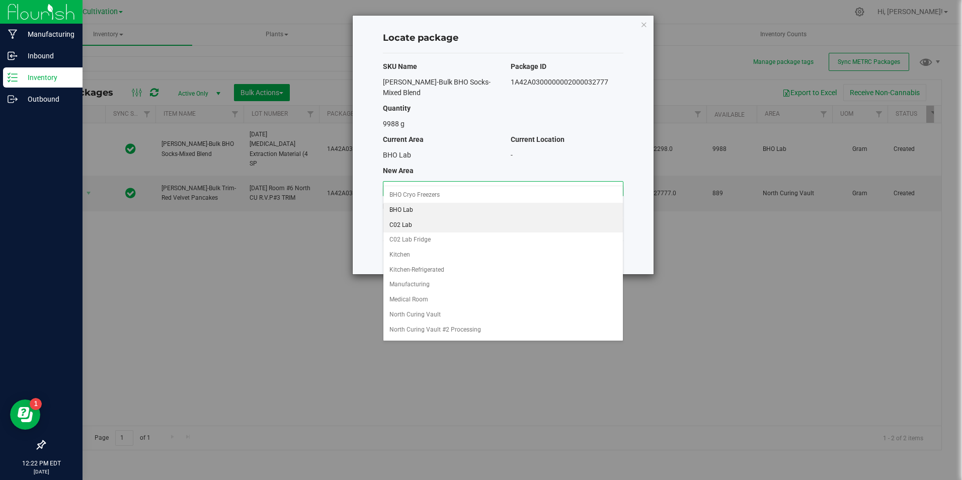
click at [412, 221] on li "C02 Lab" at bounding box center [503, 225] width 240 height 15
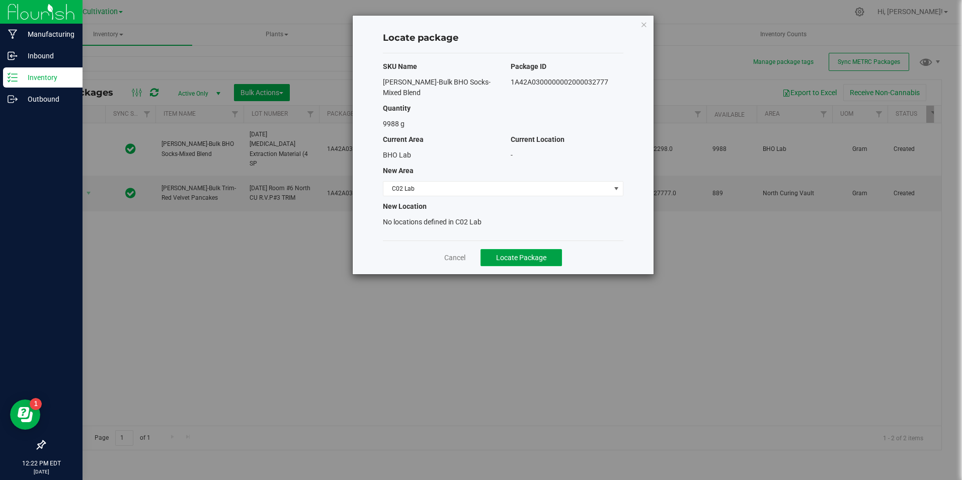
click at [495, 249] on button "Locate Package" at bounding box center [522, 257] width 82 height 17
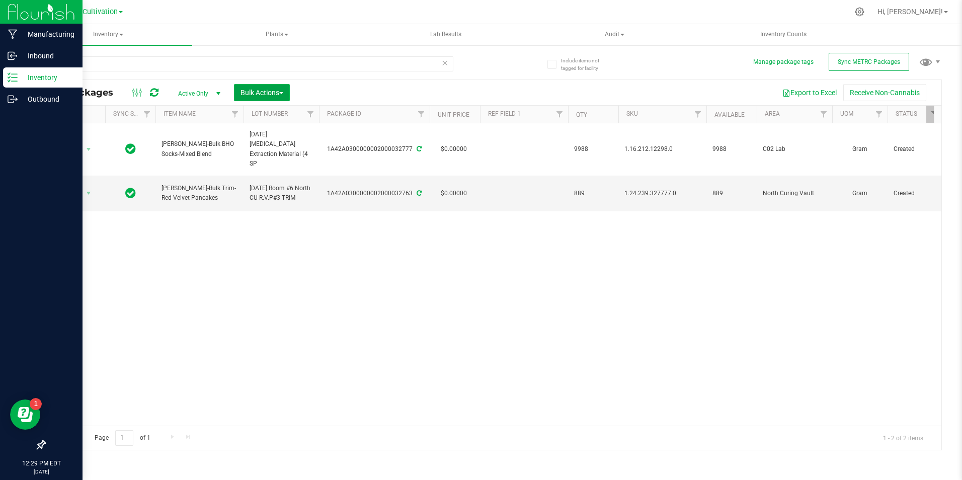
click at [275, 94] on span "Bulk Actions" at bounding box center [262, 93] width 43 height 8
click at [255, 114] on span "Add to manufacturing run" at bounding box center [278, 115] width 76 height 8
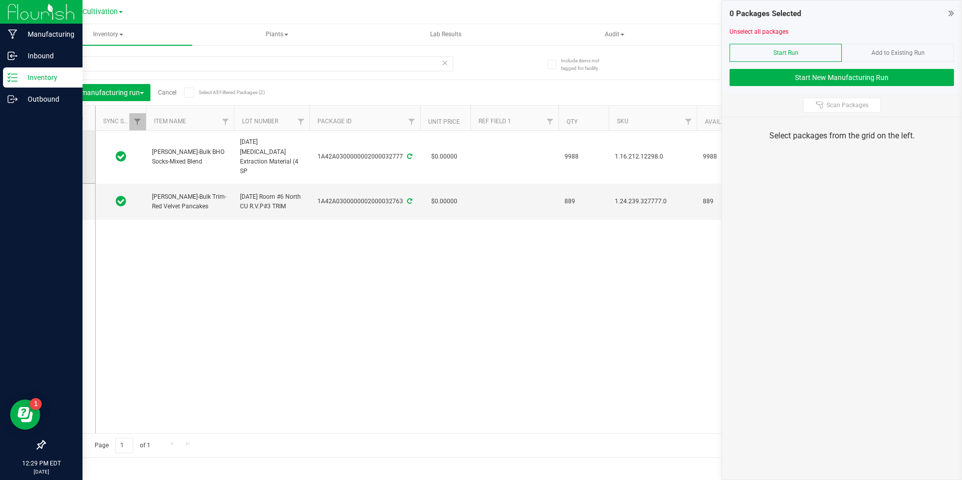
click at [71, 155] on span at bounding box center [68, 157] width 10 height 10
click at [0, 0] on input "checkbox" at bounding box center [0, 0] width 0 height 0
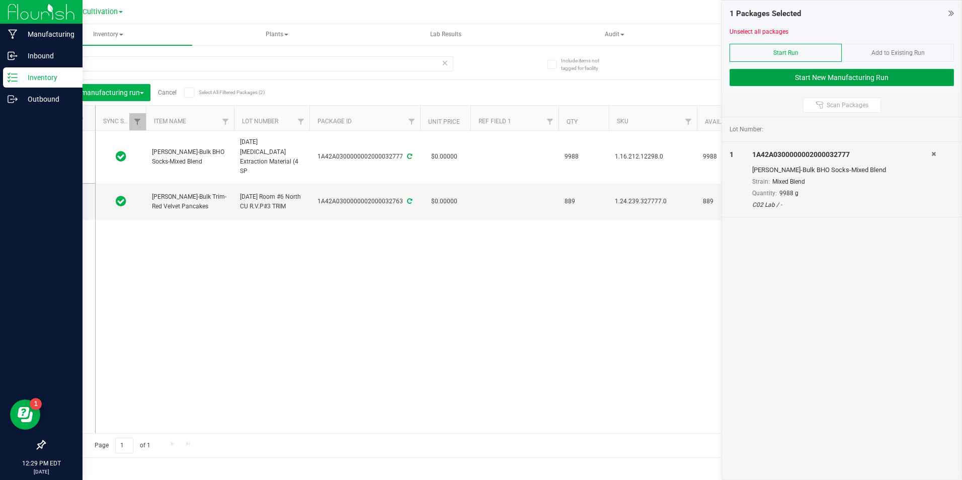
click at [764, 80] on button "Start New Manufacturing Run" at bounding box center [842, 77] width 224 height 17
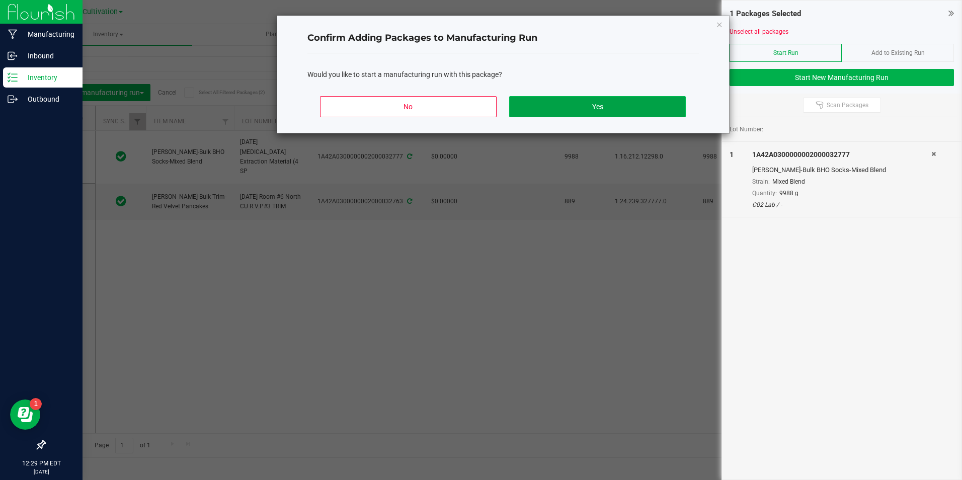
click at [601, 112] on button "Yes" at bounding box center [597, 106] width 176 height 21
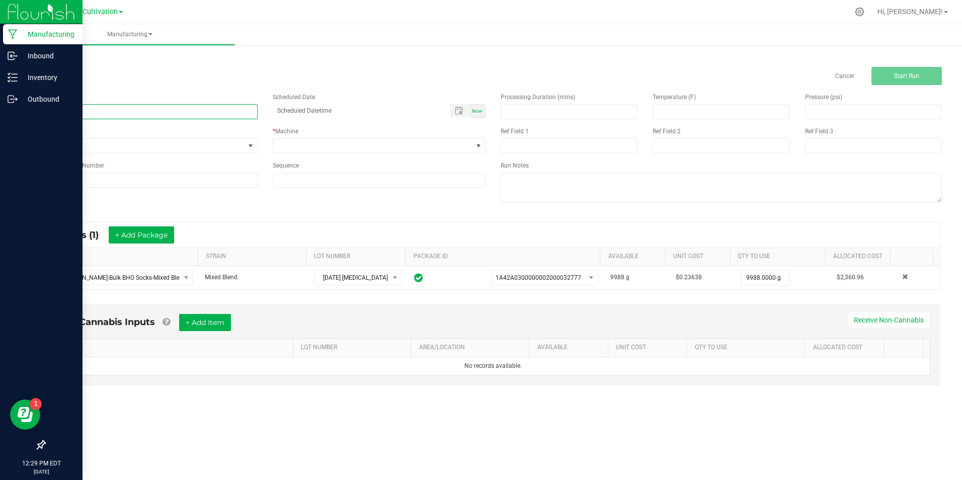
click at [149, 108] on input at bounding box center [150, 111] width 213 height 15
click at [149, 108] on input "[DATE] [MEDICAL_DATA] Extraction (4 SP)" at bounding box center [150, 111] width 213 height 15
type input "[DATE] [MEDICAL_DATA] Extraction (4 SP)"
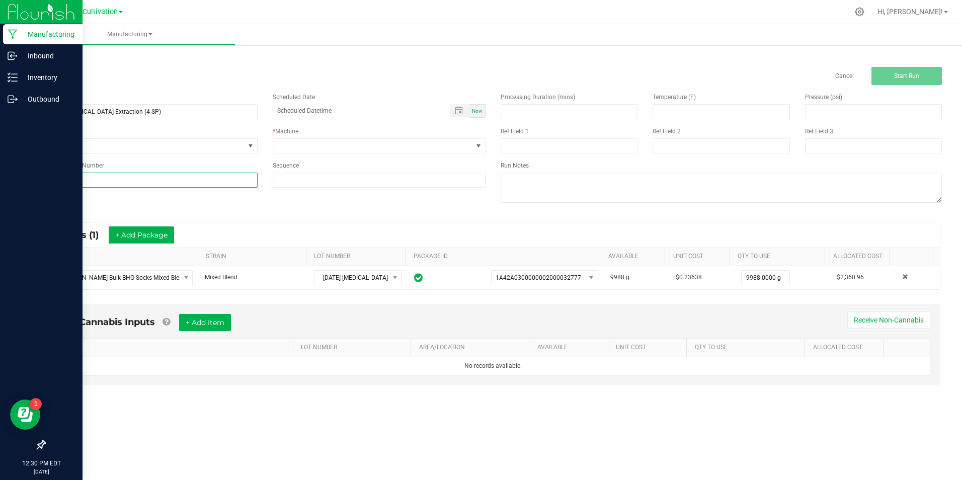
click at [156, 184] on input at bounding box center [150, 180] width 213 height 15
paste input "[DATE] [MEDICAL_DATA] Extraction (4 SP)"
type input "[DATE] [MEDICAL_DATA] Extraction (4 SP)"
click at [368, 144] on span at bounding box center [373, 146] width 200 height 14
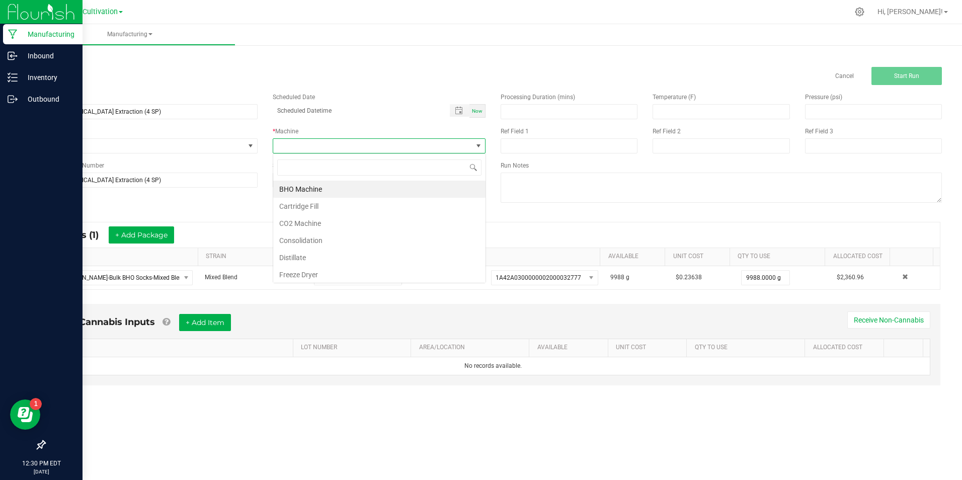
scroll to position [15, 213]
click at [373, 188] on li "BHO Machine" at bounding box center [379, 189] width 212 height 17
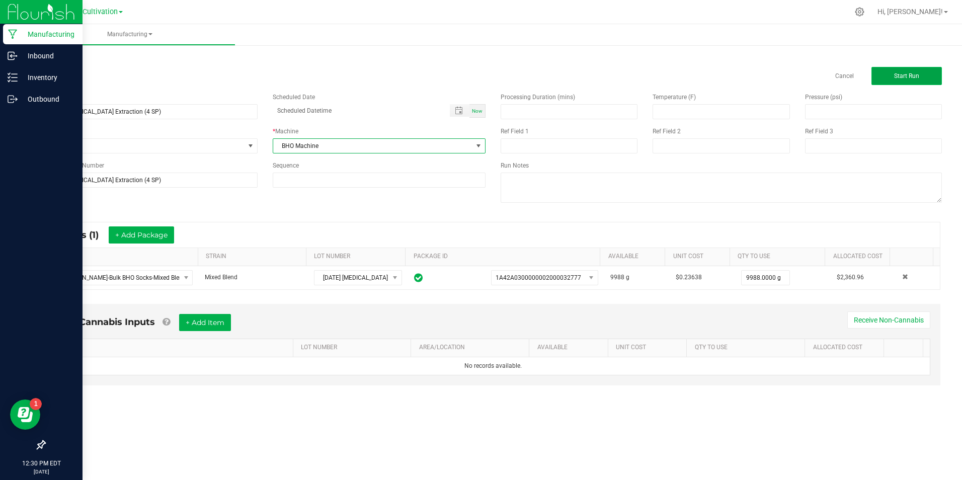
click at [918, 76] on span "Start Run" at bounding box center [906, 75] width 25 height 7
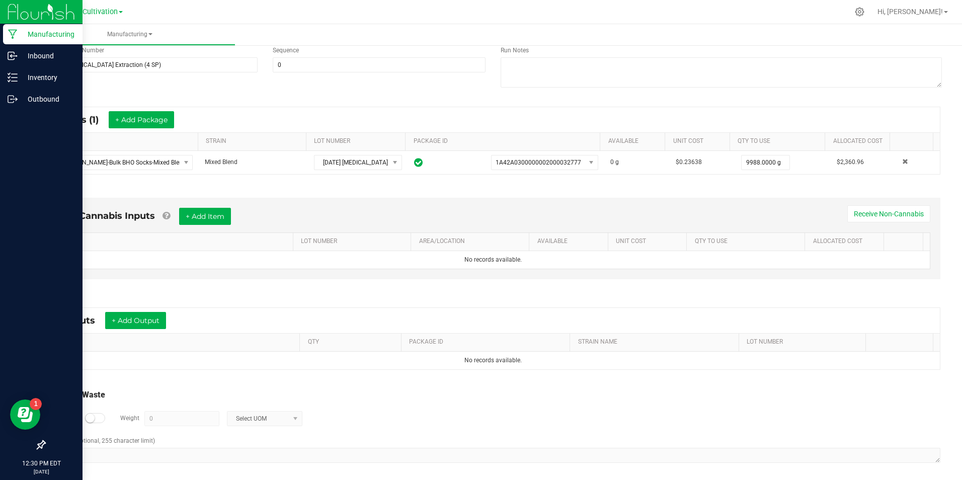
scroll to position [133, 0]
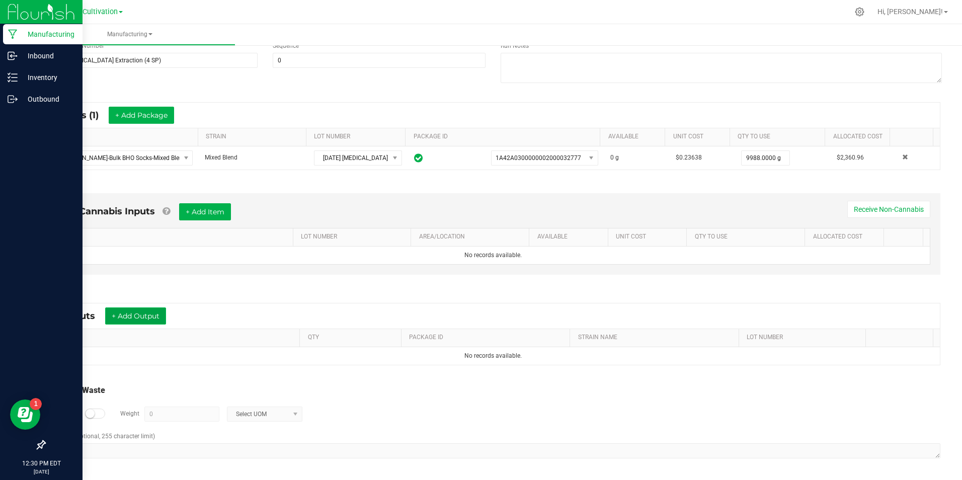
click at [154, 312] on button "+ Add Output" at bounding box center [135, 315] width 61 height 17
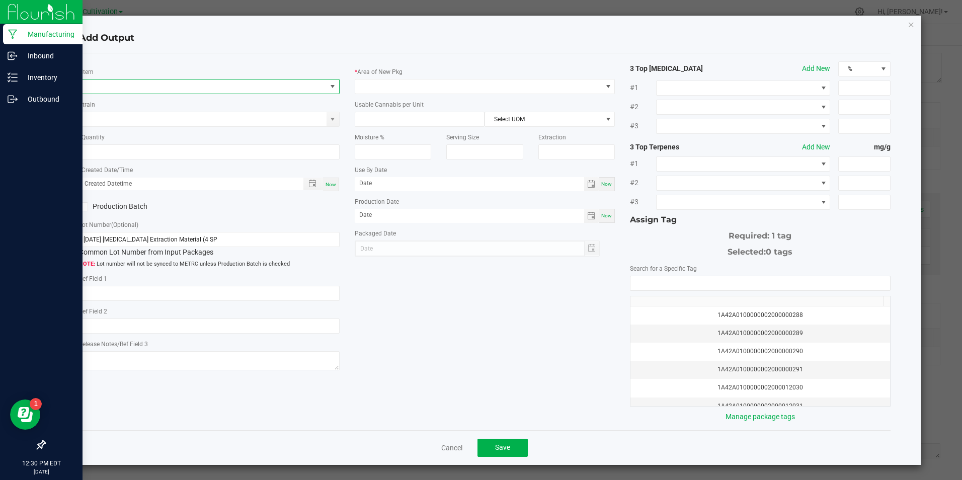
click at [187, 86] on span "NO DATA FOUND" at bounding box center [203, 87] width 247 height 14
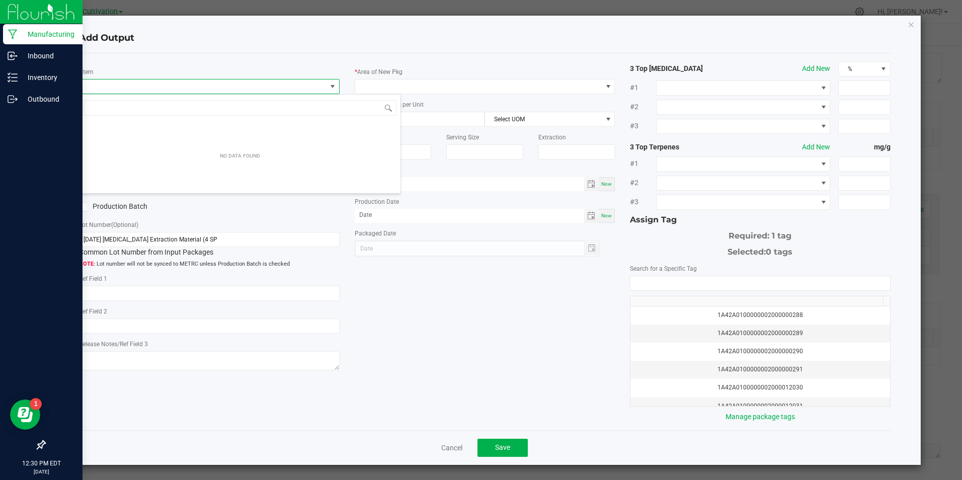
scroll to position [15, 258]
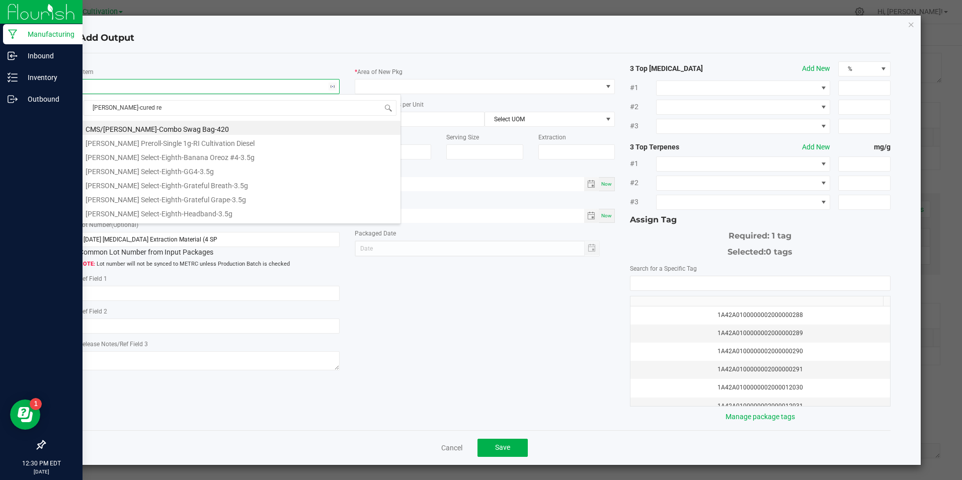
type input "slater-cured res"
click at [146, 208] on li "[PERSON_NAME]-Cured Resin Raw Oil" at bounding box center [240, 212] width 321 height 14
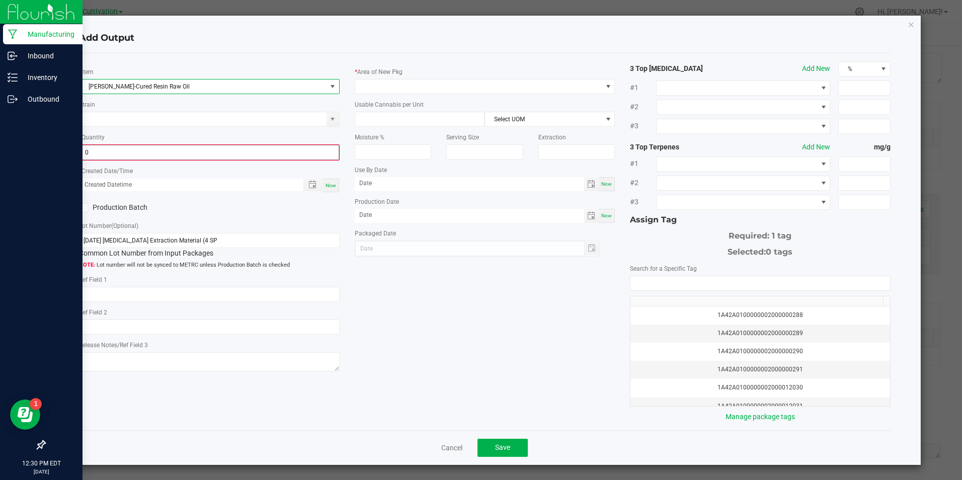
click at [151, 153] on input "0" at bounding box center [209, 152] width 258 height 14
type input "807.0000 g"
click at [331, 180] on div "Now" at bounding box center [331, 185] width 16 height 14
type input "08/22/2025 12:30 PM"
type input "[DATE]"
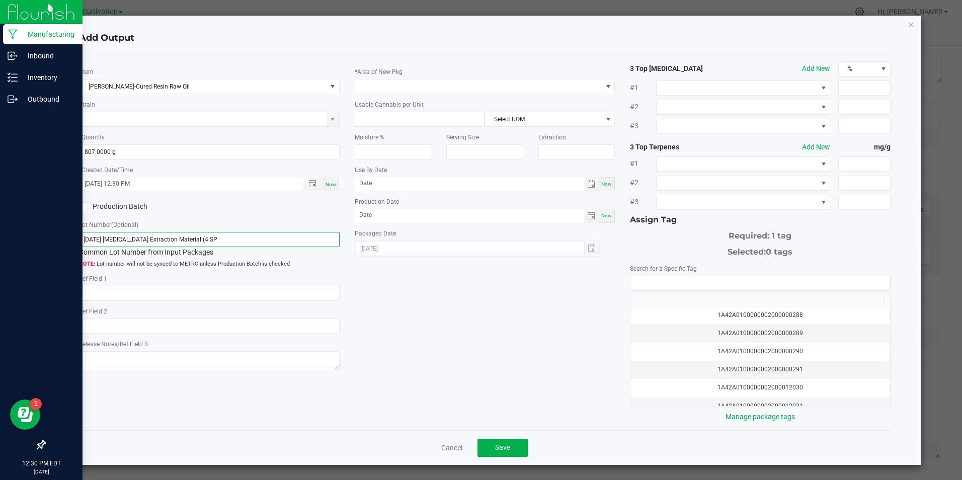
click at [299, 236] on input "[DATE] [MEDICAL_DATA] Extraction Material (4 SP" at bounding box center [209, 239] width 260 height 15
paste input "2/25 Hydrocarbon Extraction (4 SP)"
type input "[DATE] [MEDICAL_DATA] Extraction (4 SP)"
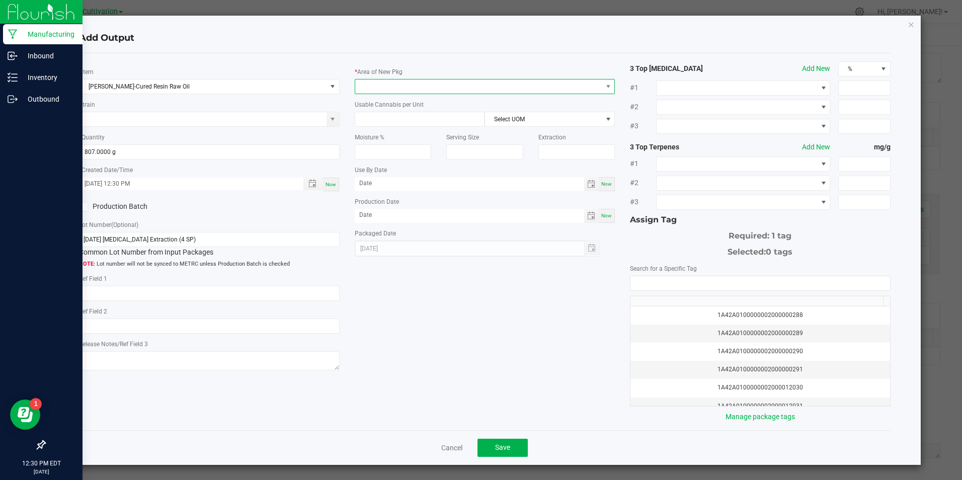
click at [391, 91] on span at bounding box center [478, 87] width 247 height 14
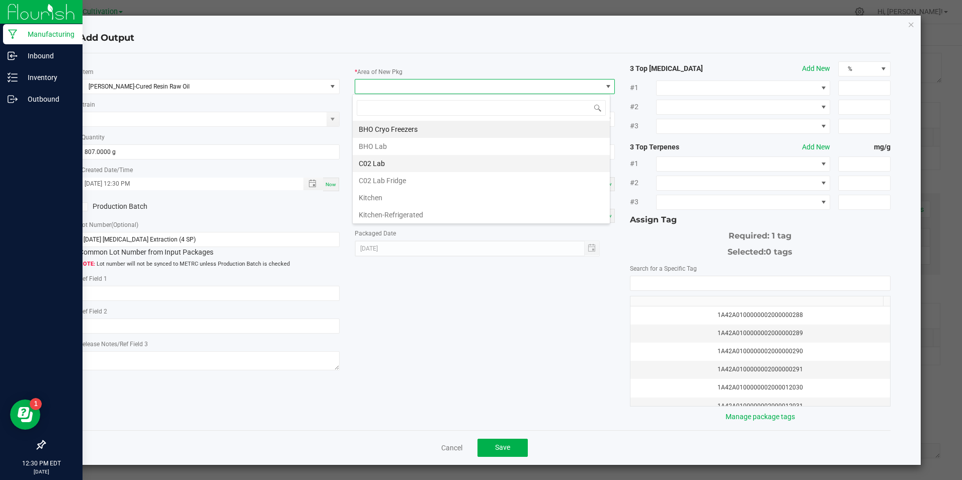
click at [383, 163] on li "C02 Lab" at bounding box center [481, 163] width 257 height 17
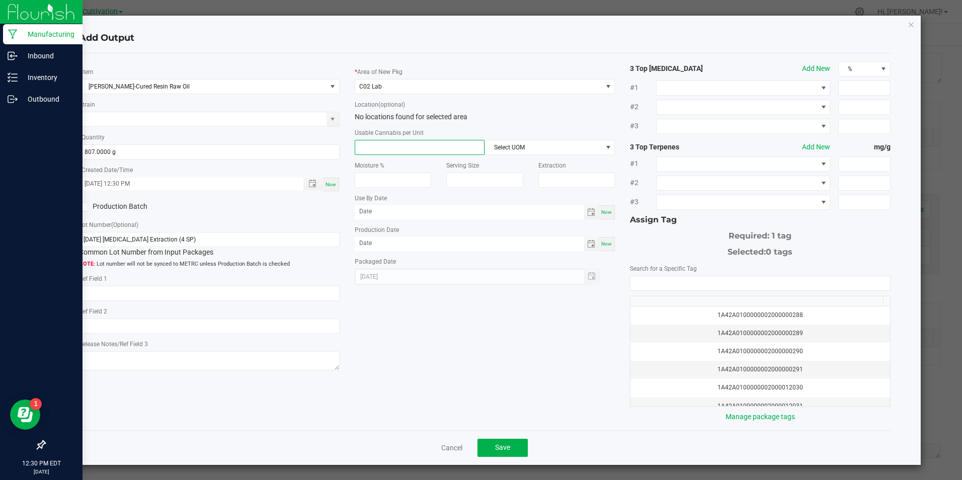
click at [384, 148] on input at bounding box center [419, 147] width 129 height 14
type input "3.3"
click at [546, 150] on span "Select UOM" at bounding box center [543, 147] width 117 height 14
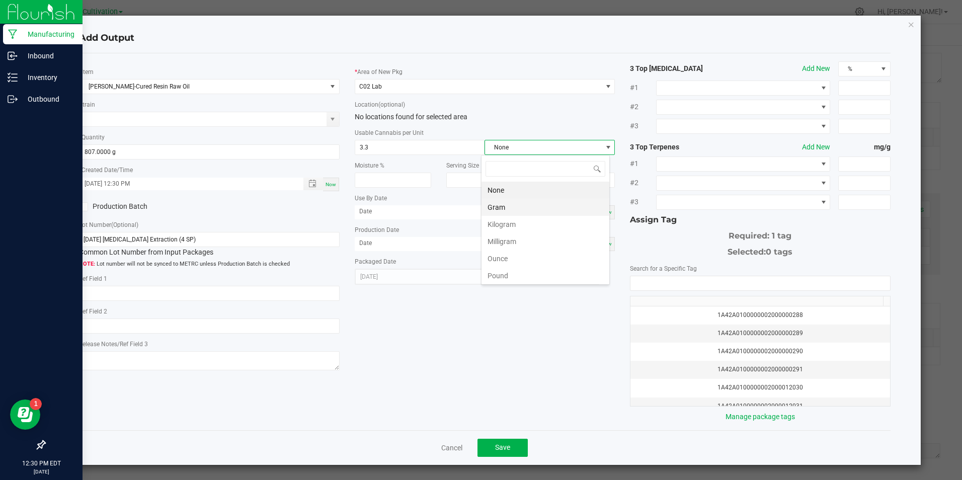
scroll to position [15, 129]
drag, startPoint x: 543, startPoint y: 205, endPoint x: 543, endPoint y: 214, distance: 9.6
click at [543, 205] on li "Gram" at bounding box center [546, 207] width 128 height 17
click at [603, 246] on span "Now" at bounding box center [606, 244] width 11 height 6
type input "[DATE]"
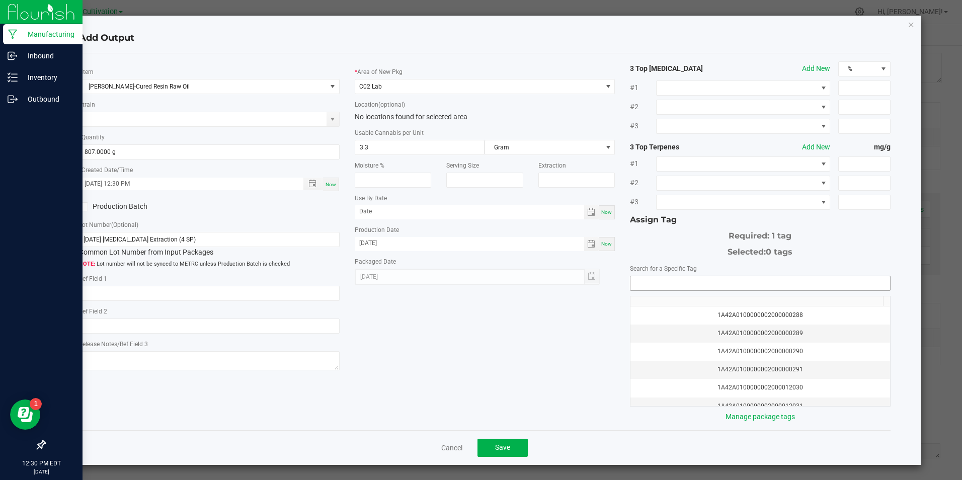
click at [639, 283] on input "NO DATA FOUND" at bounding box center [759, 283] width 259 height 14
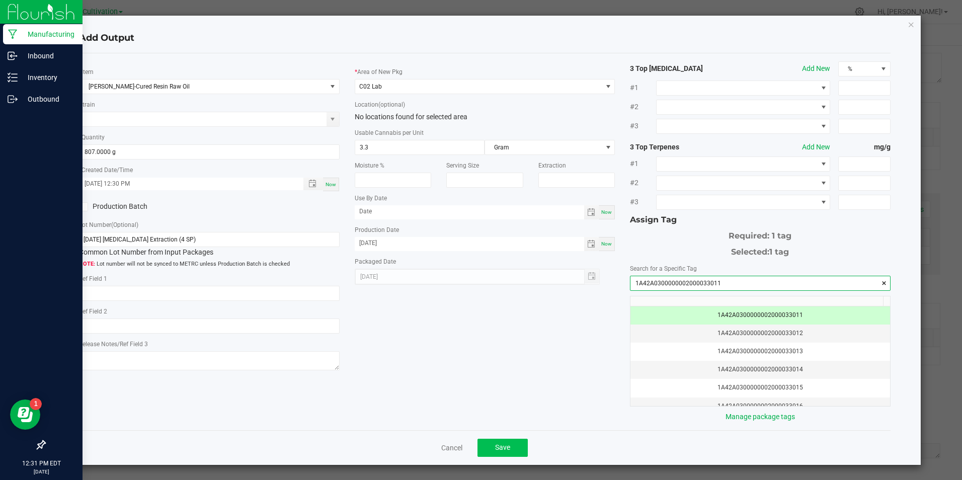
type input "1A42A0300000002000033011"
click at [503, 454] on button "Save" at bounding box center [503, 448] width 50 height 18
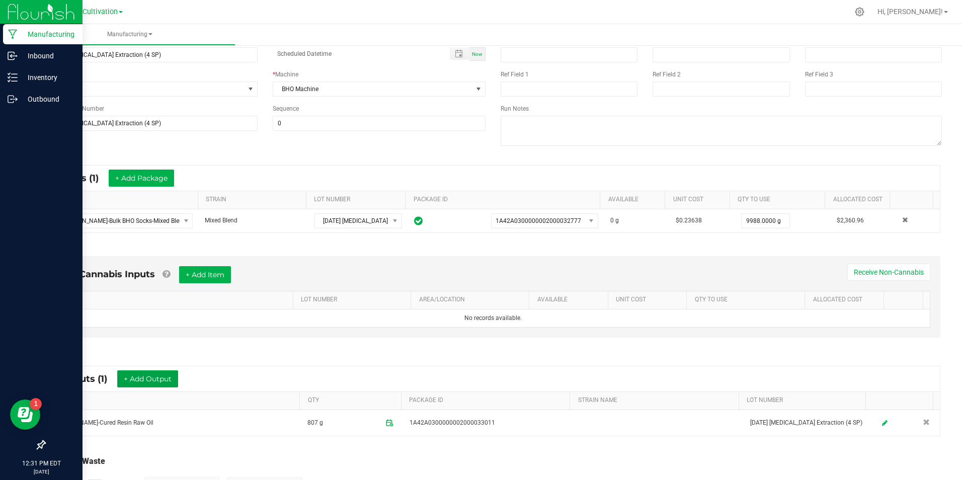
scroll to position [0, 0]
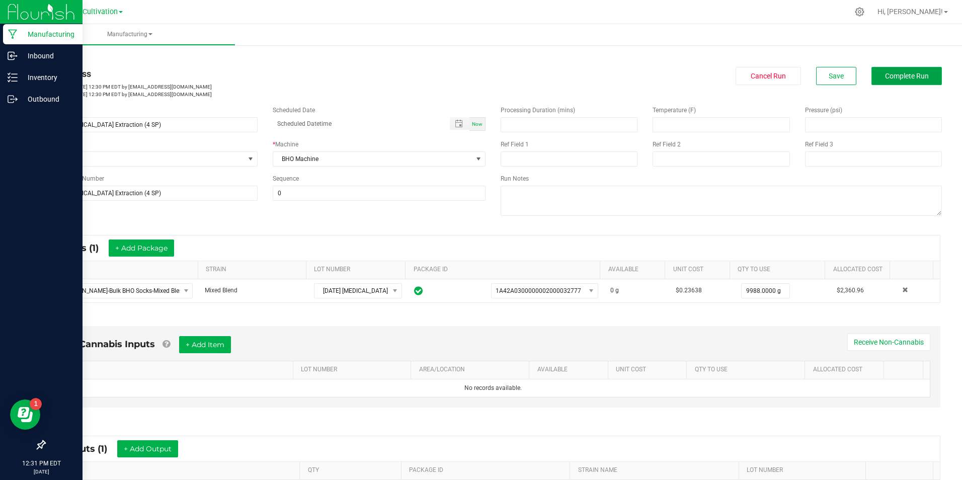
click at [885, 76] on span "Complete Run" at bounding box center [907, 76] width 44 height 8
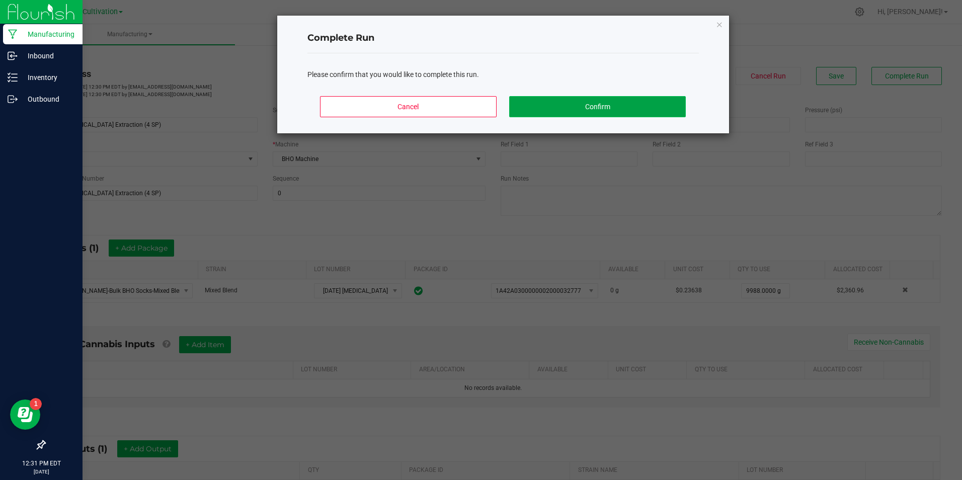
click at [607, 106] on button "Confirm" at bounding box center [597, 106] width 176 height 21
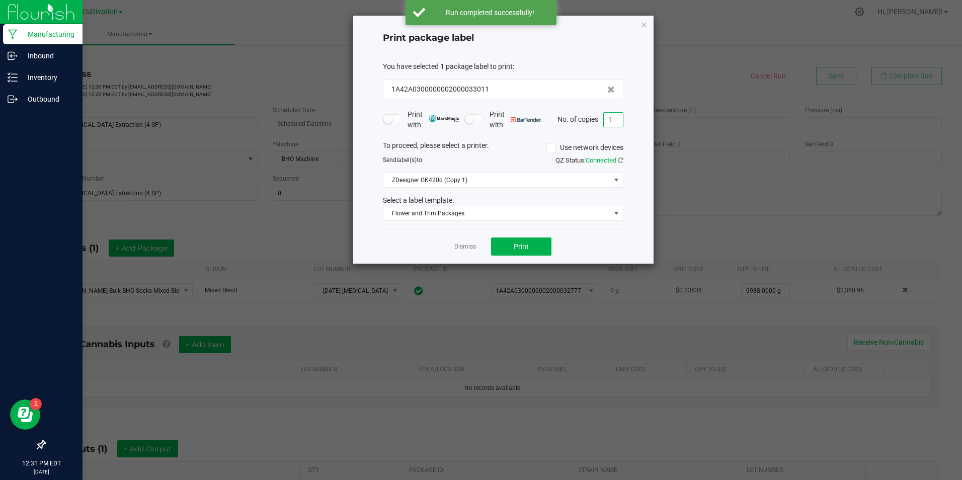
click at [616, 119] on input "1" at bounding box center [613, 120] width 19 height 14
type input "3"
click at [539, 249] on button "Print" at bounding box center [521, 247] width 60 height 18
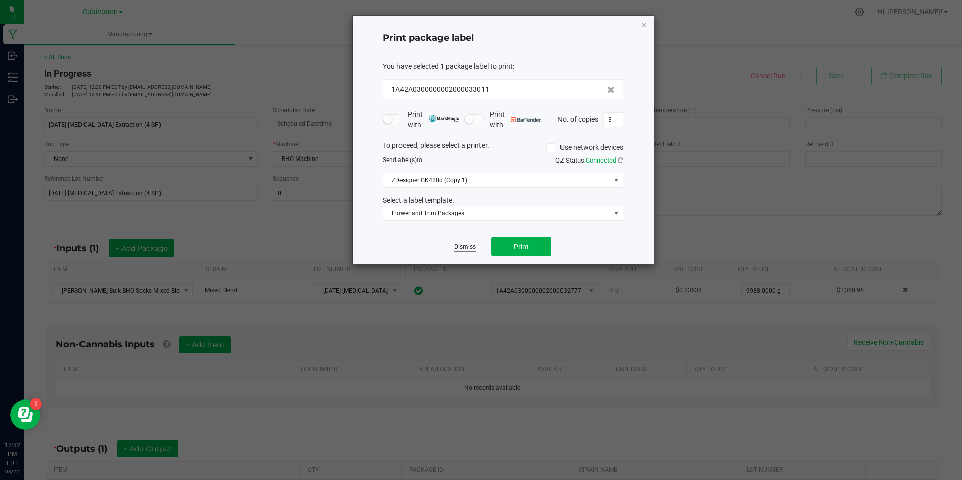
click at [465, 245] on link "Dismiss" at bounding box center [465, 247] width 22 height 9
